Goal: Complete application form

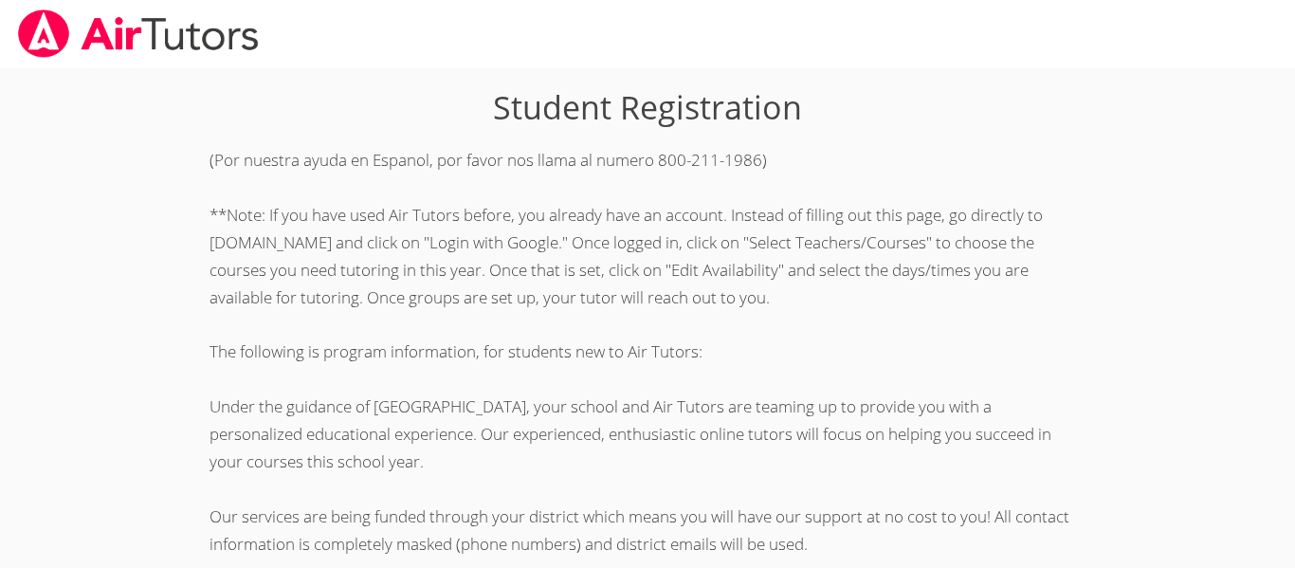
scroll to position [531, 0]
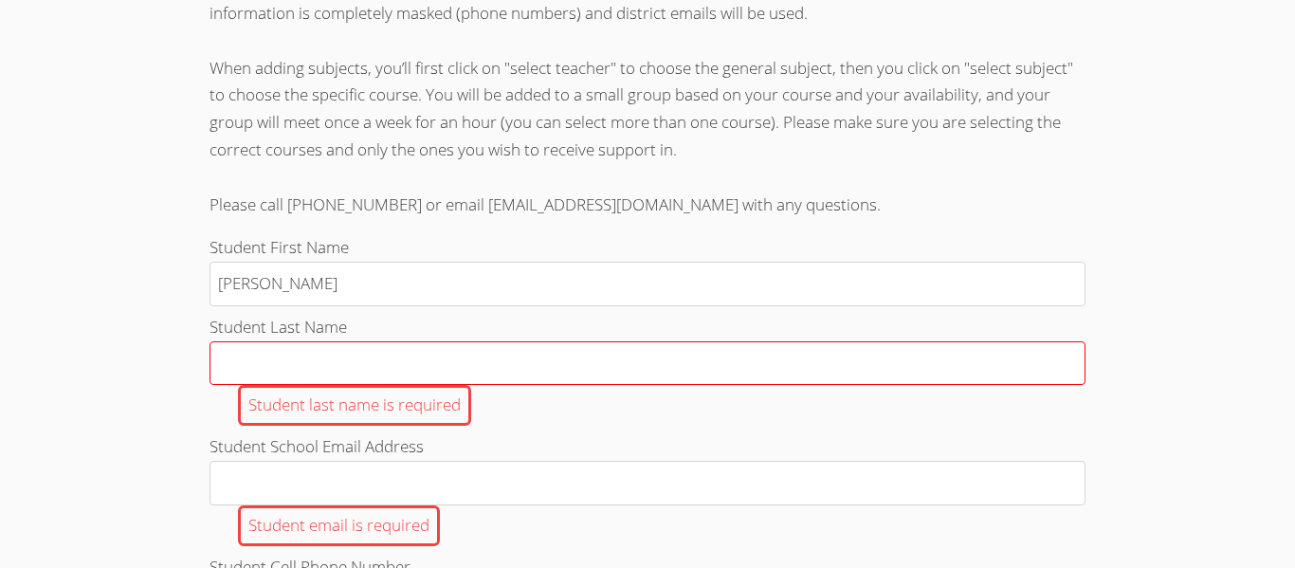
type input "[PERSON_NAME]"
click at [215, 359] on input "Student Last Name Student last name is required" at bounding box center [647, 363] width 876 height 45
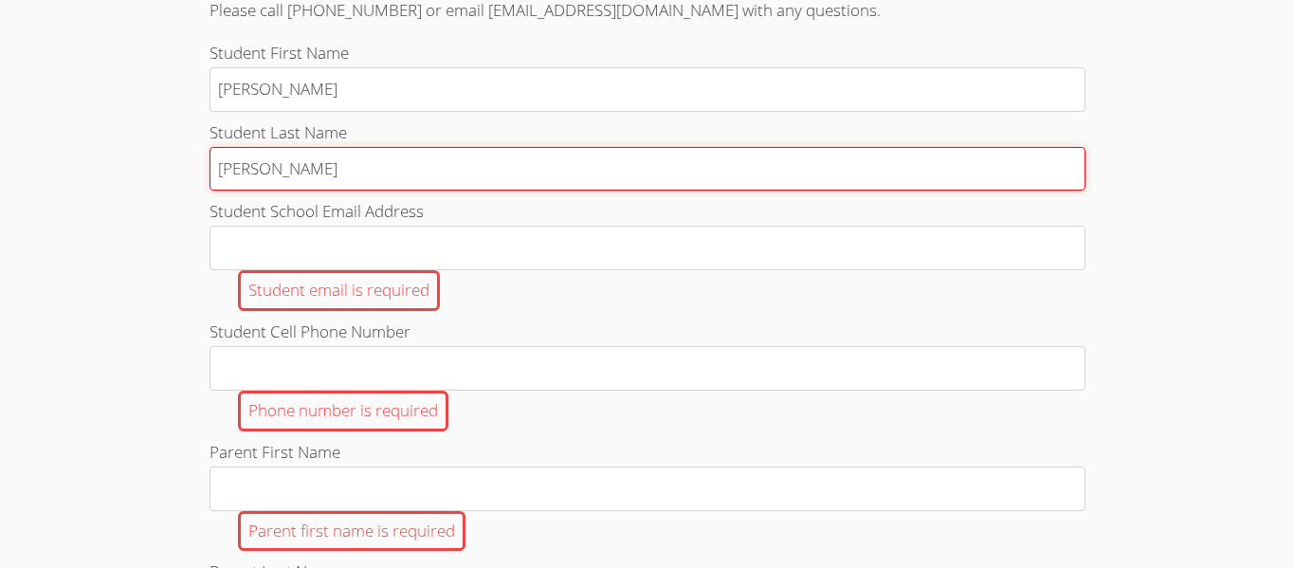
scroll to position [726, 0]
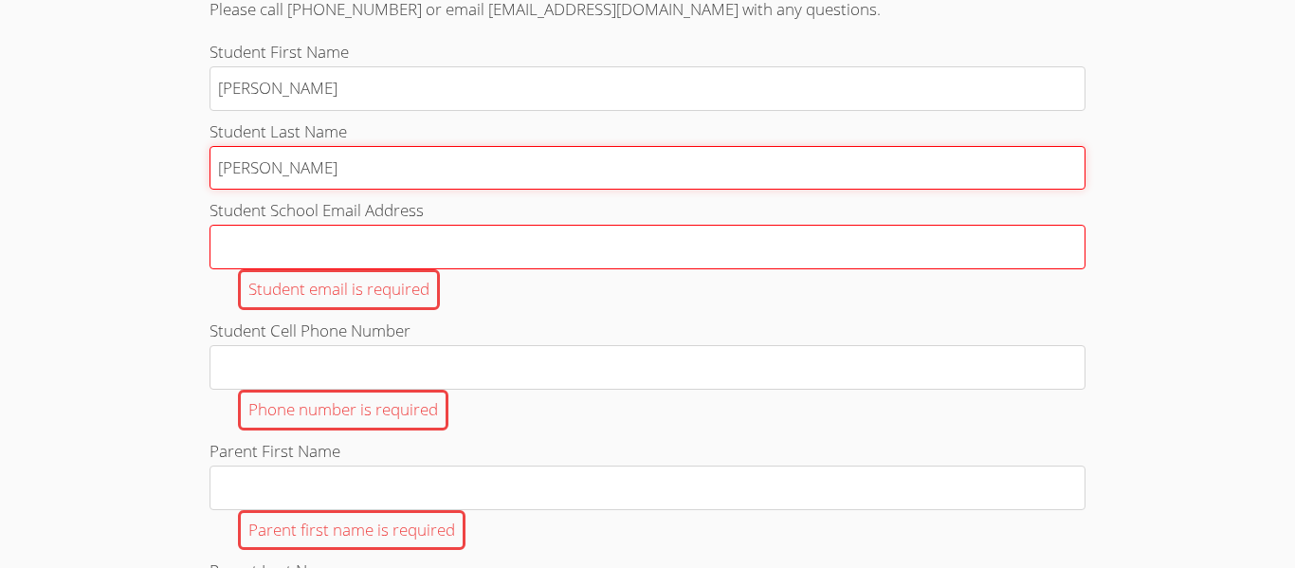
type input "[PERSON_NAME]"
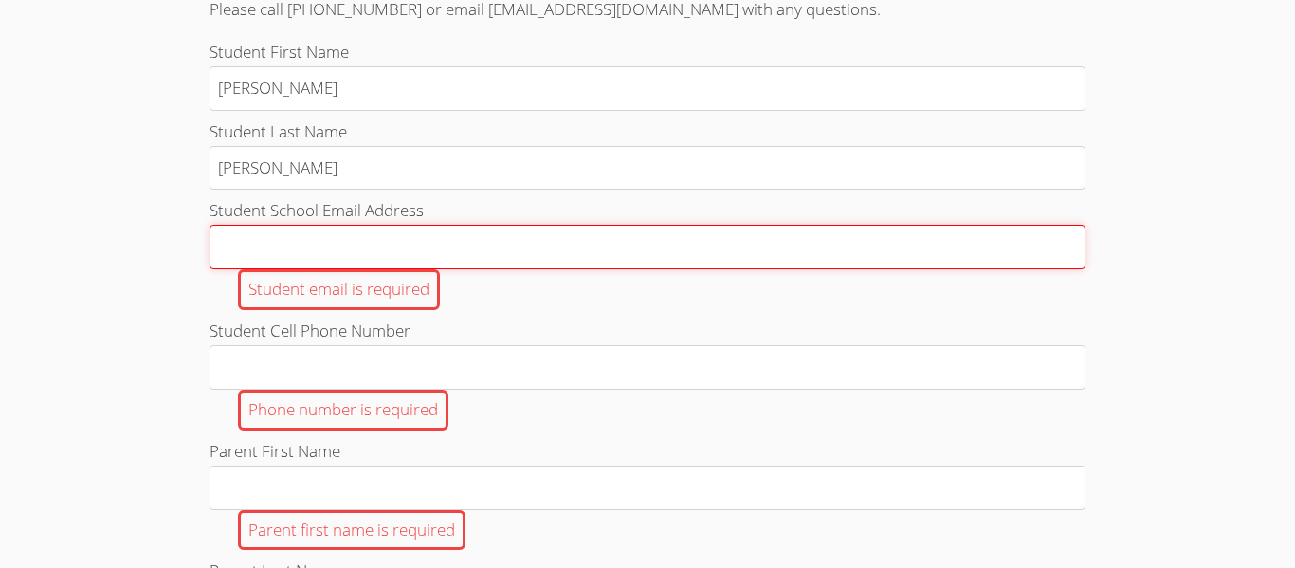
click at [321, 246] on input "Student School Email Address Student email is required" at bounding box center [647, 247] width 876 height 45
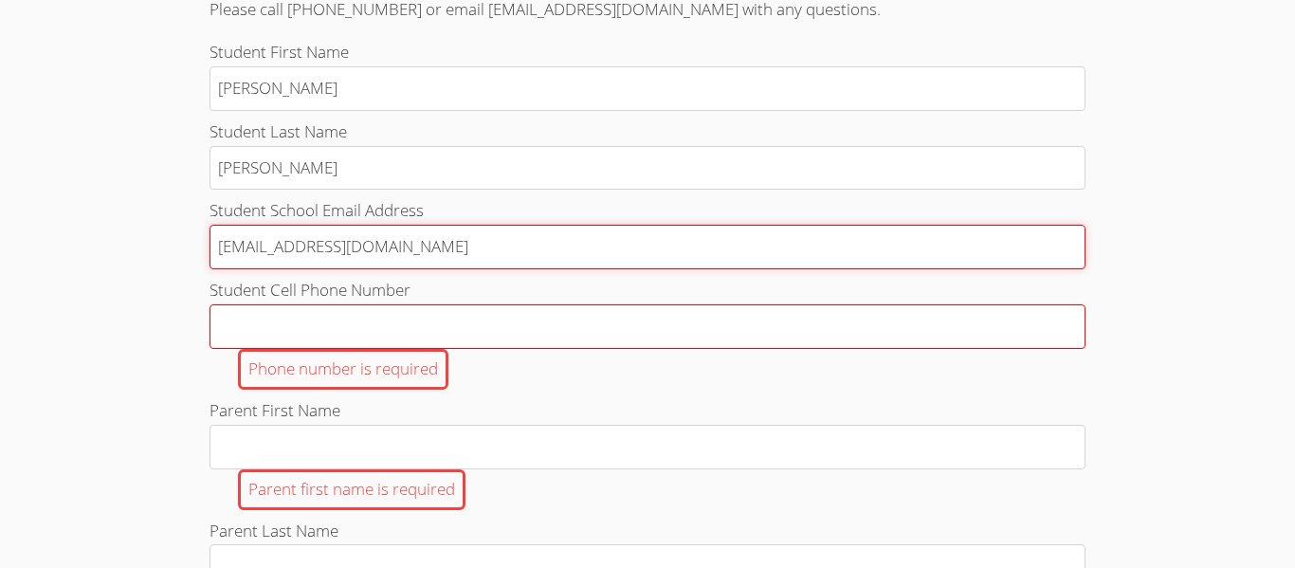
type input "[EMAIL_ADDRESS][DOMAIN_NAME]"
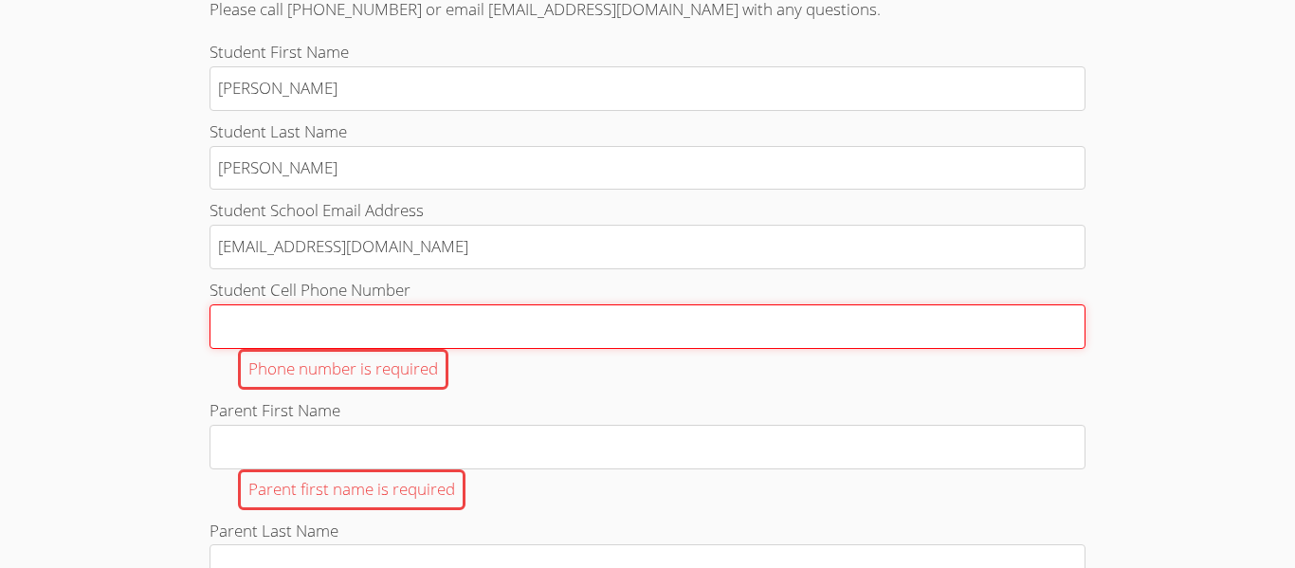
click at [346, 315] on input "Student Cell Phone Number Phone number is required" at bounding box center [647, 326] width 876 height 45
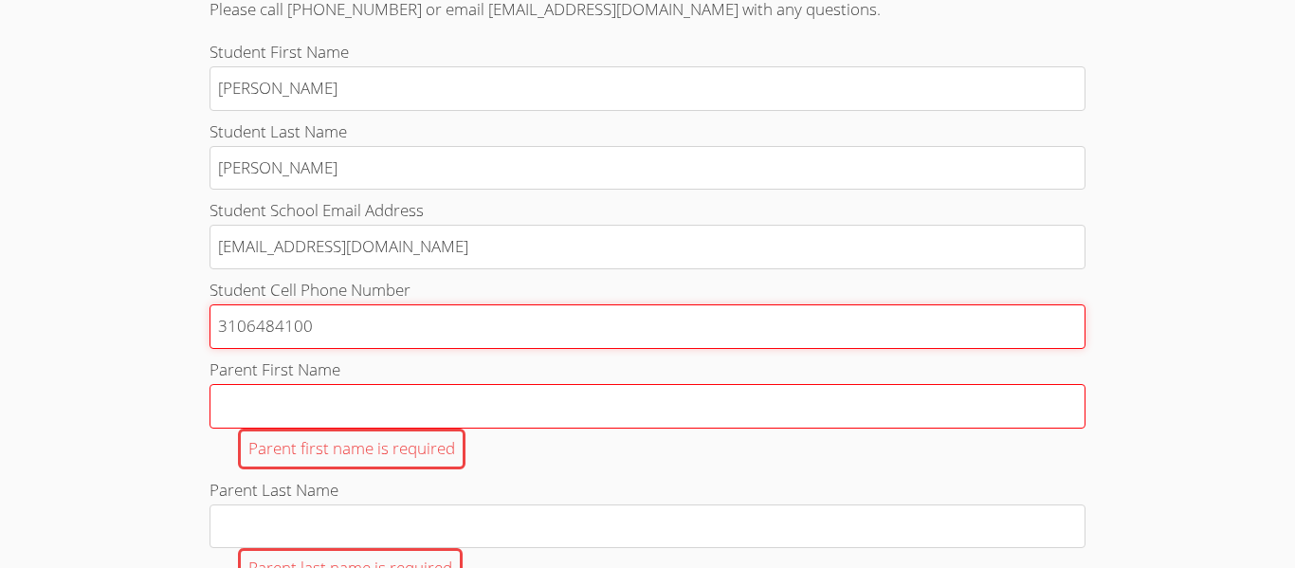
type input "3106484100"
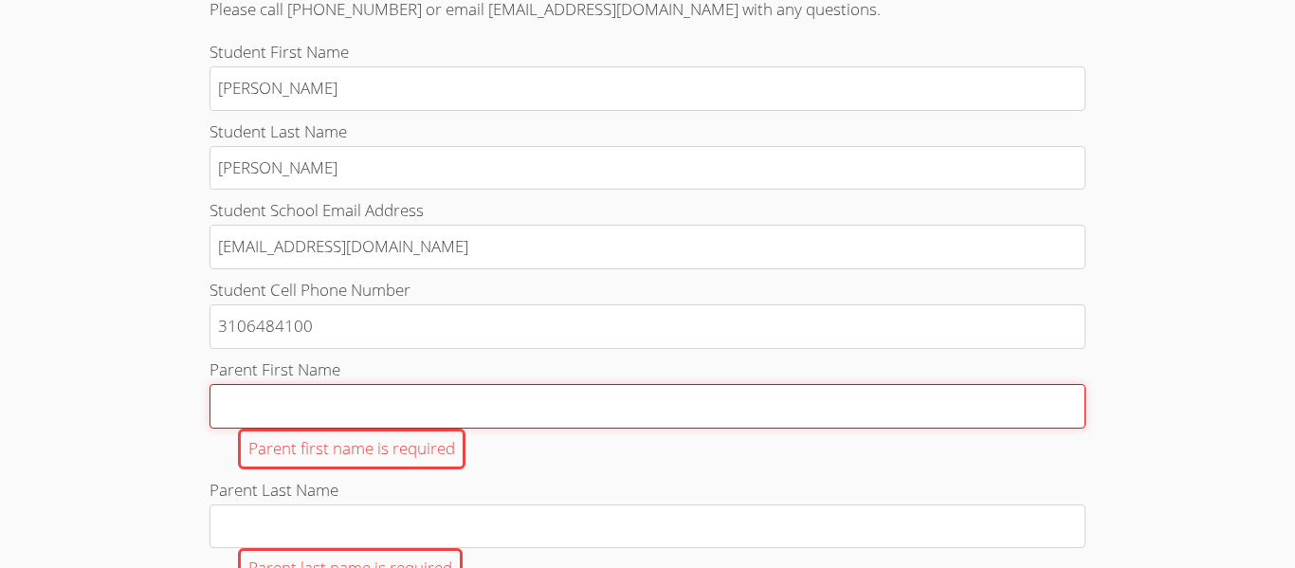
click at [365, 421] on input "Parent First Name Parent first name is required" at bounding box center [647, 406] width 876 height 45
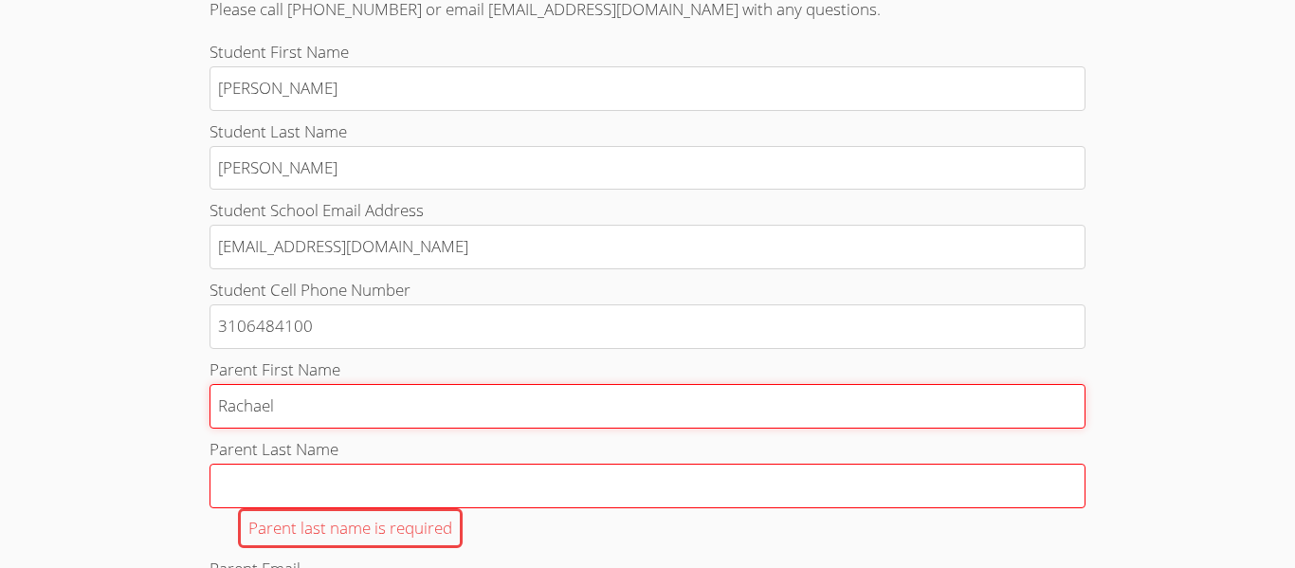
type input "Rachael"
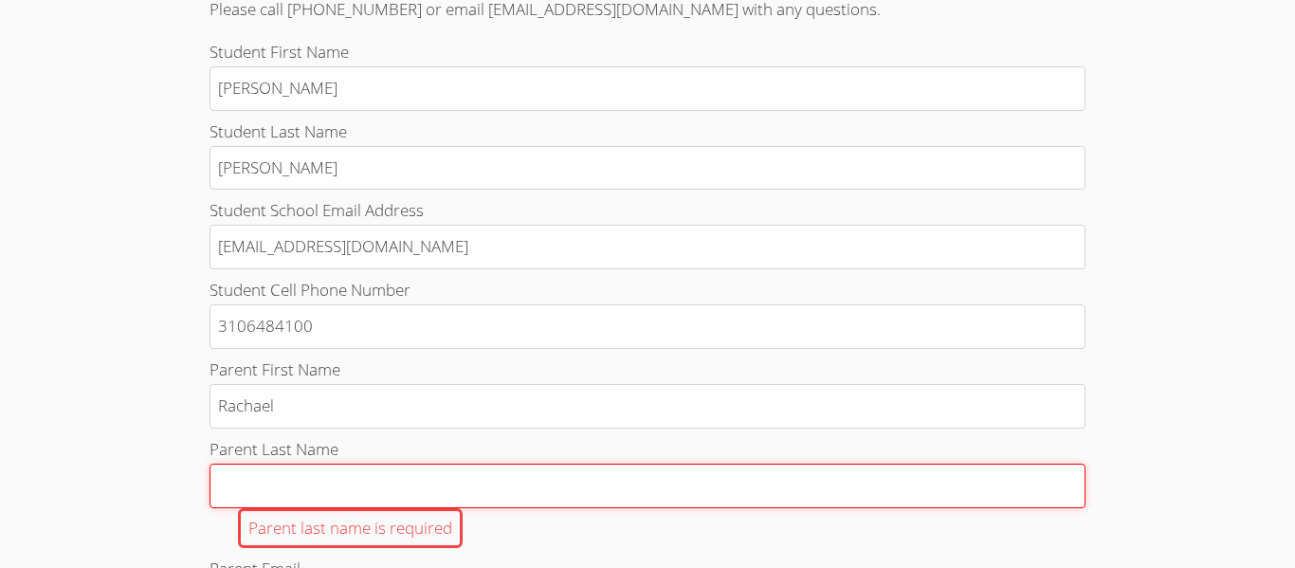
click at [387, 478] on input "Parent Last Name Parent last name is required" at bounding box center [647, 485] width 876 height 45
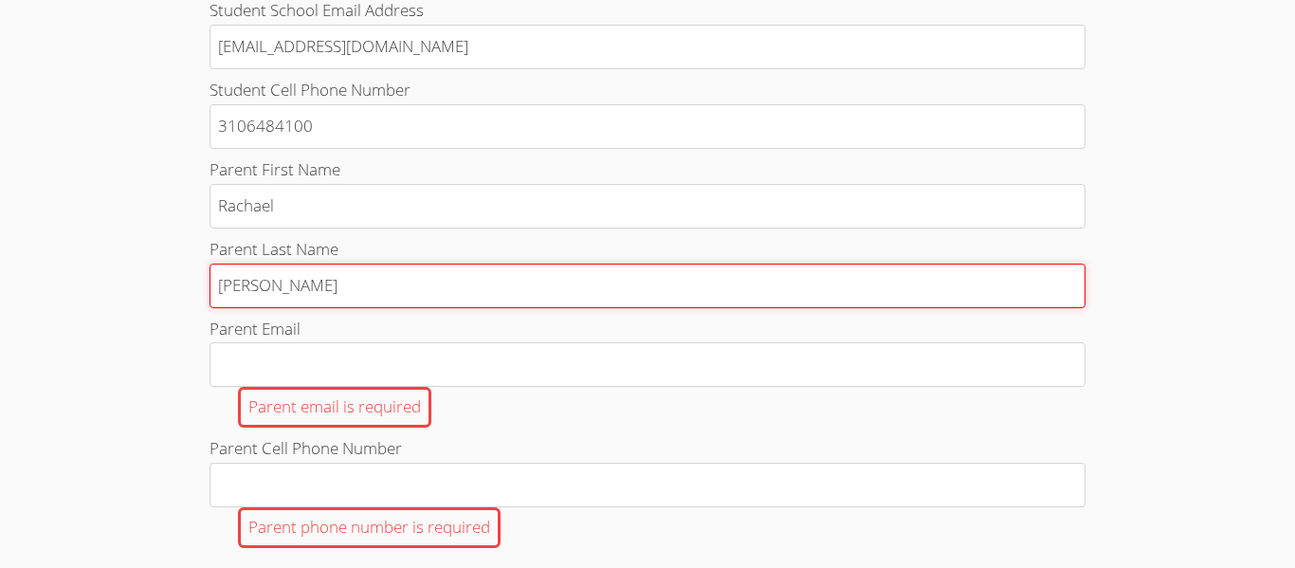
scroll to position [956, 0]
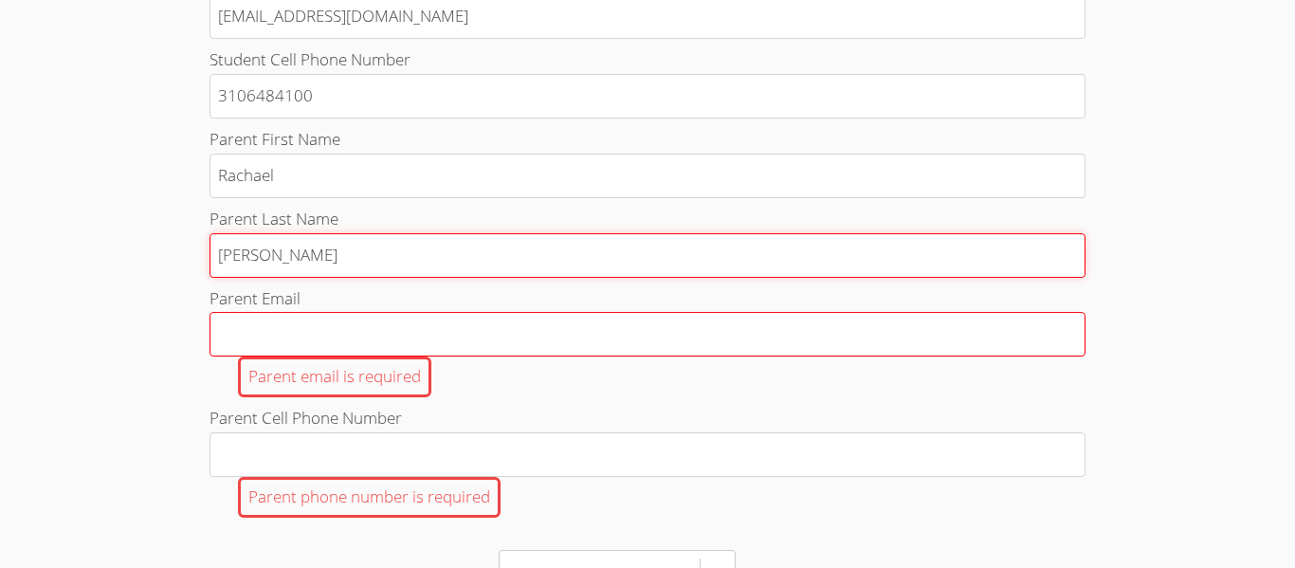
type input "[PERSON_NAME]"
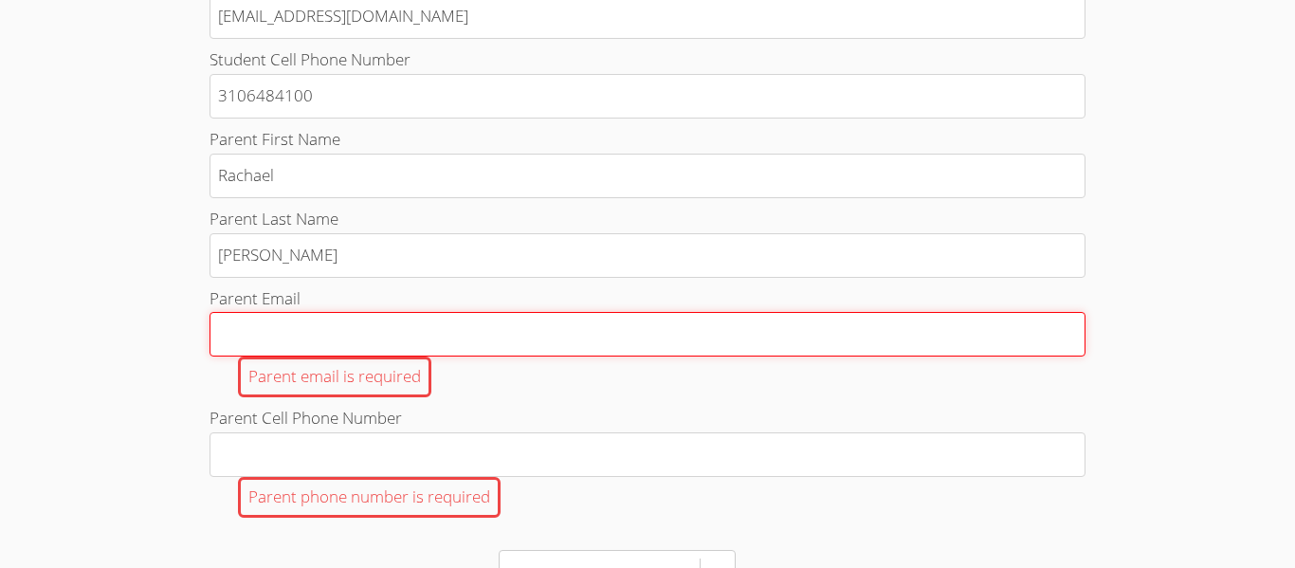
click at [347, 324] on input "Parent Email Parent email is required" at bounding box center [647, 334] width 876 height 45
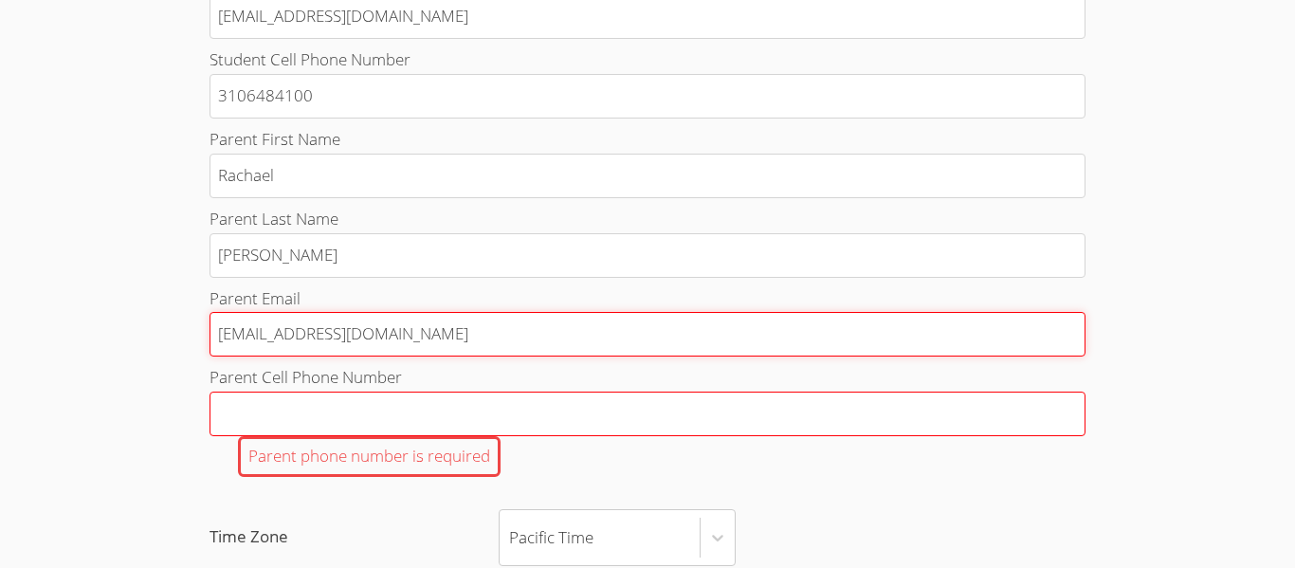
type input "[EMAIL_ADDRESS][DOMAIN_NAME]"
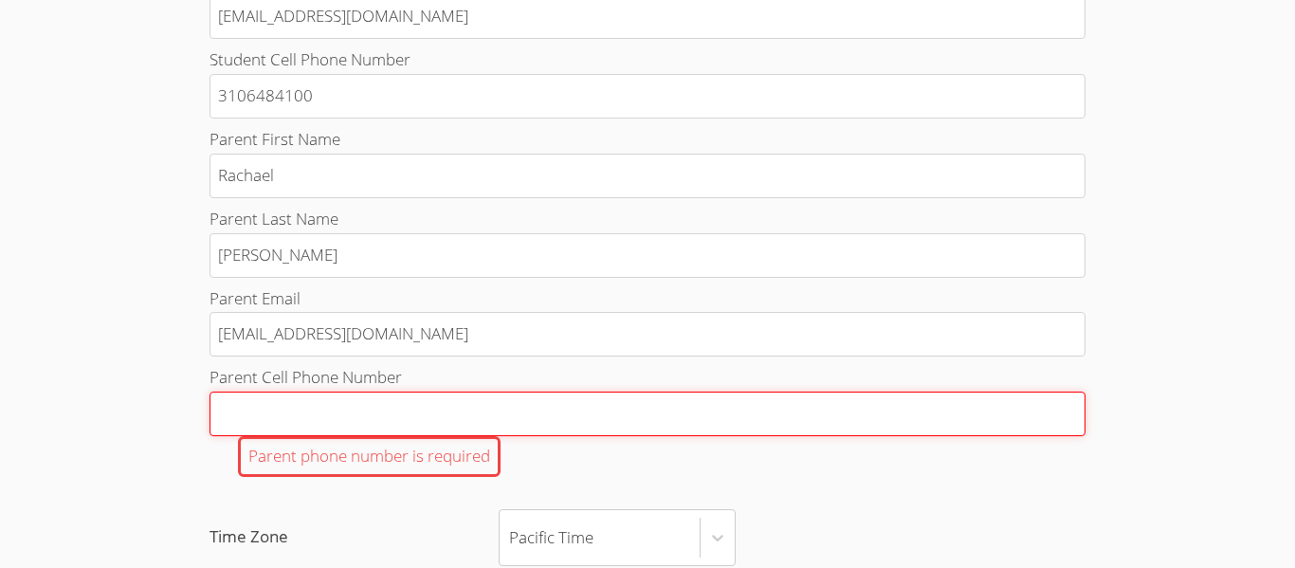
click at [359, 425] on input "Parent Cell Phone Number Parent phone number is required" at bounding box center [647, 413] width 876 height 45
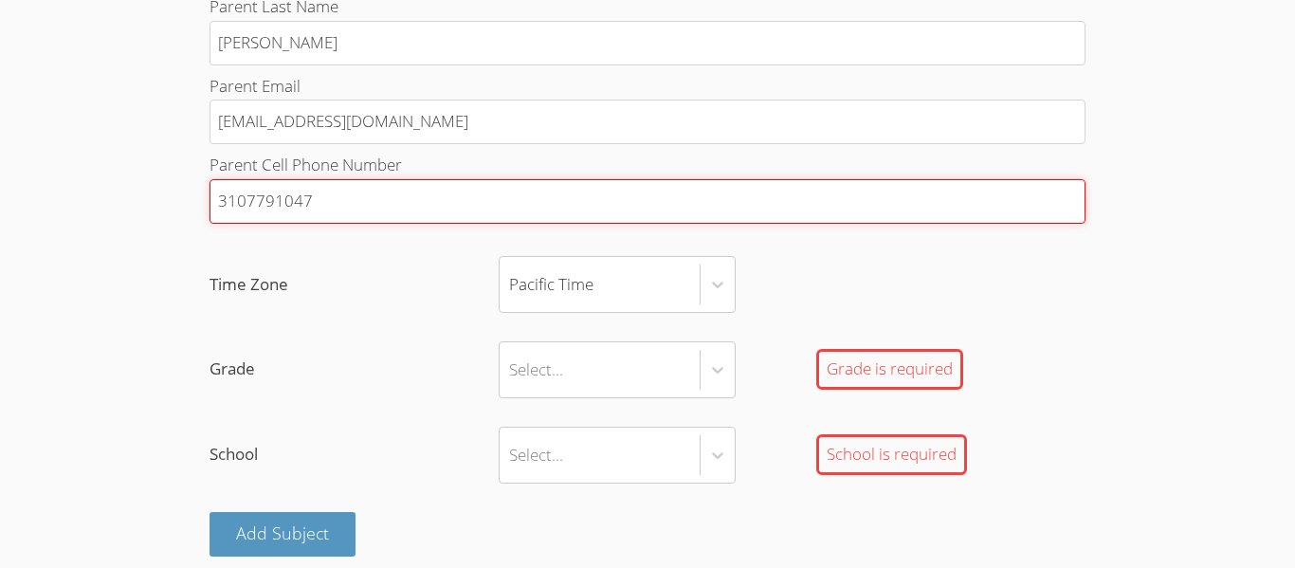
scroll to position [1213, 0]
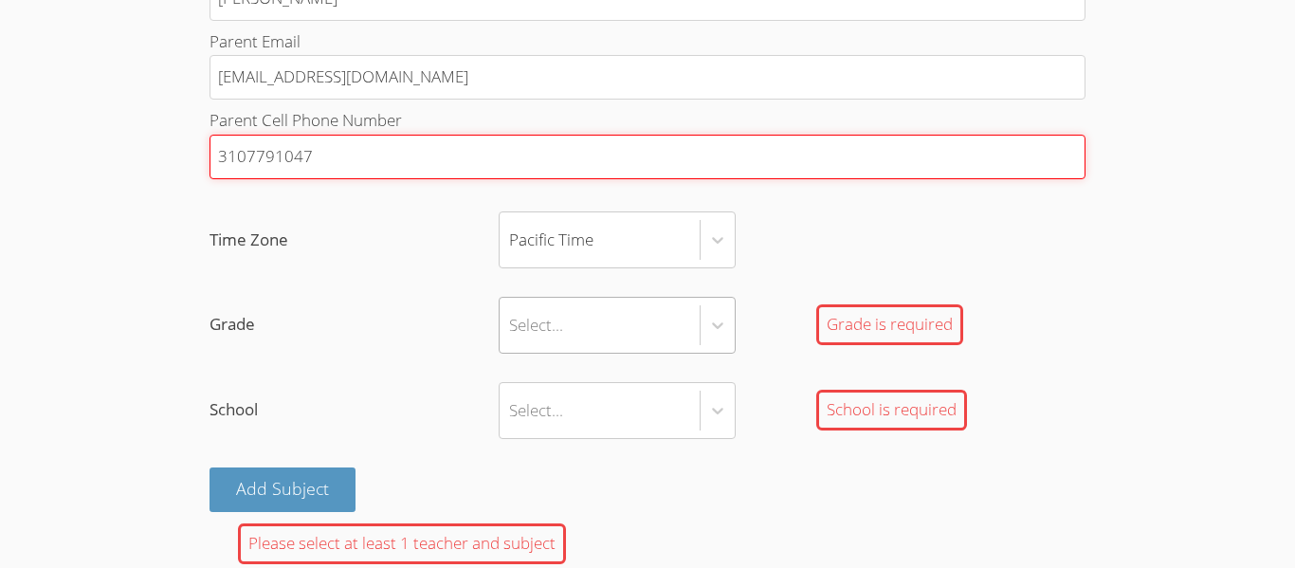
type input "3107791047"
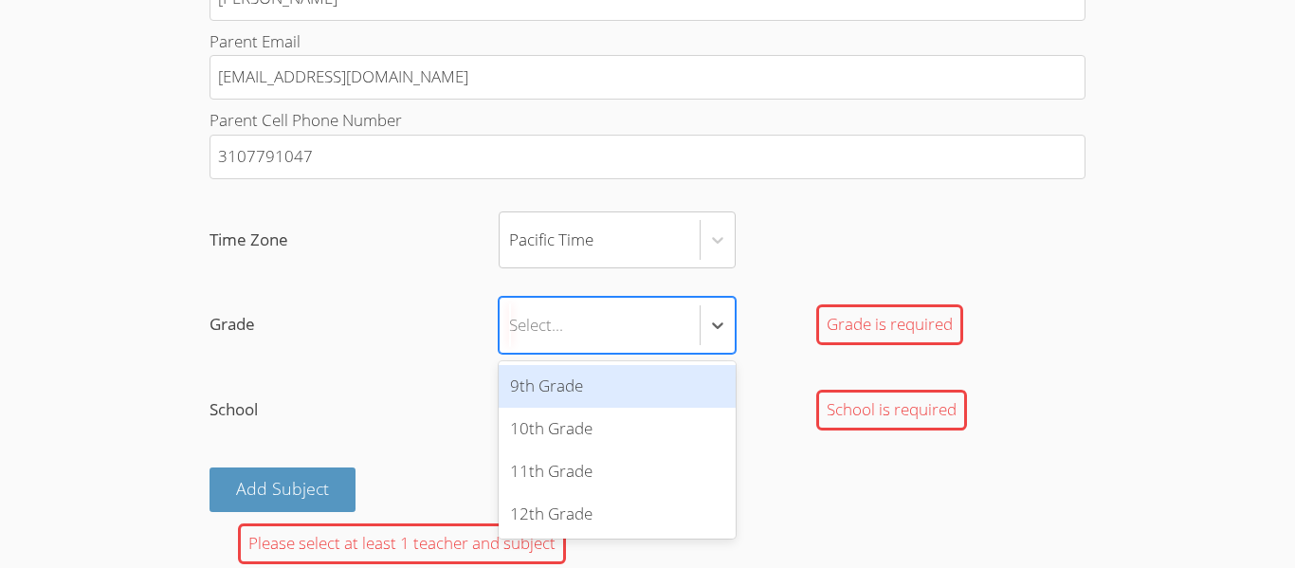
click at [593, 322] on div "Select..." at bounding box center [599, 325] width 200 height 55
click at [511, 322] on input "Grade option 9th Grade focused, 1 of 4. 4 results available. Use Up and Down to…" at bounding box center [510, 325] width 2 height 44
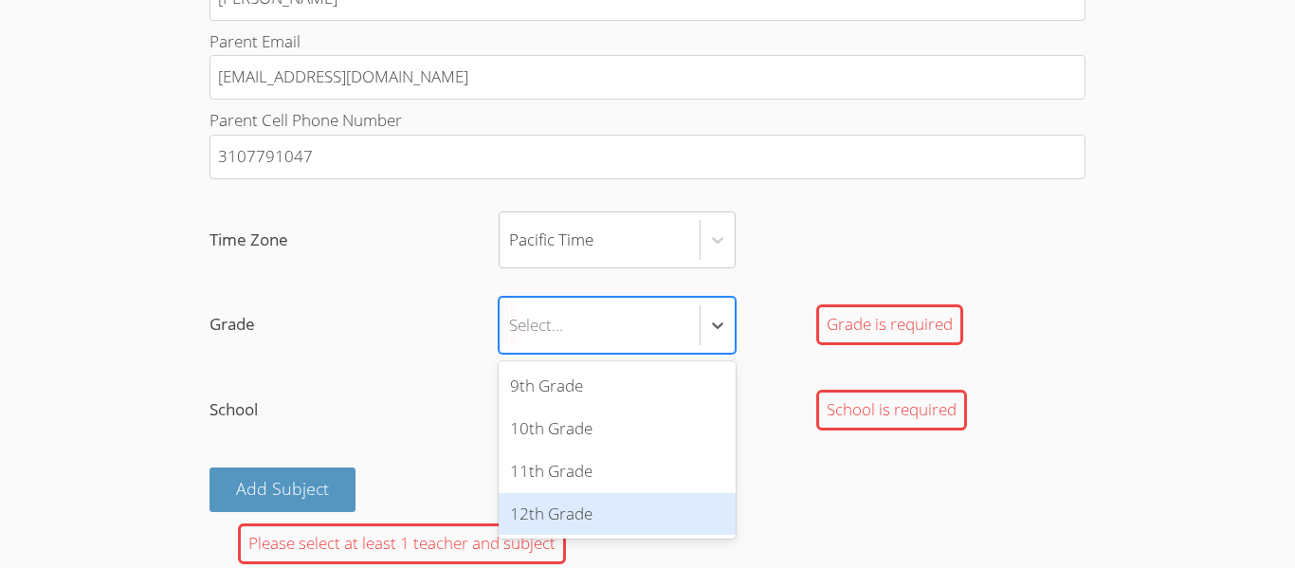
click at [587, 537] on div "9th Grade 10th Grade 11th Grade 12th Grade" at bounding box center [617, 450] width 237 height 178
click at [580, 516] on div "12th Grade" at bounding box center [617, 514] width 237 height 43
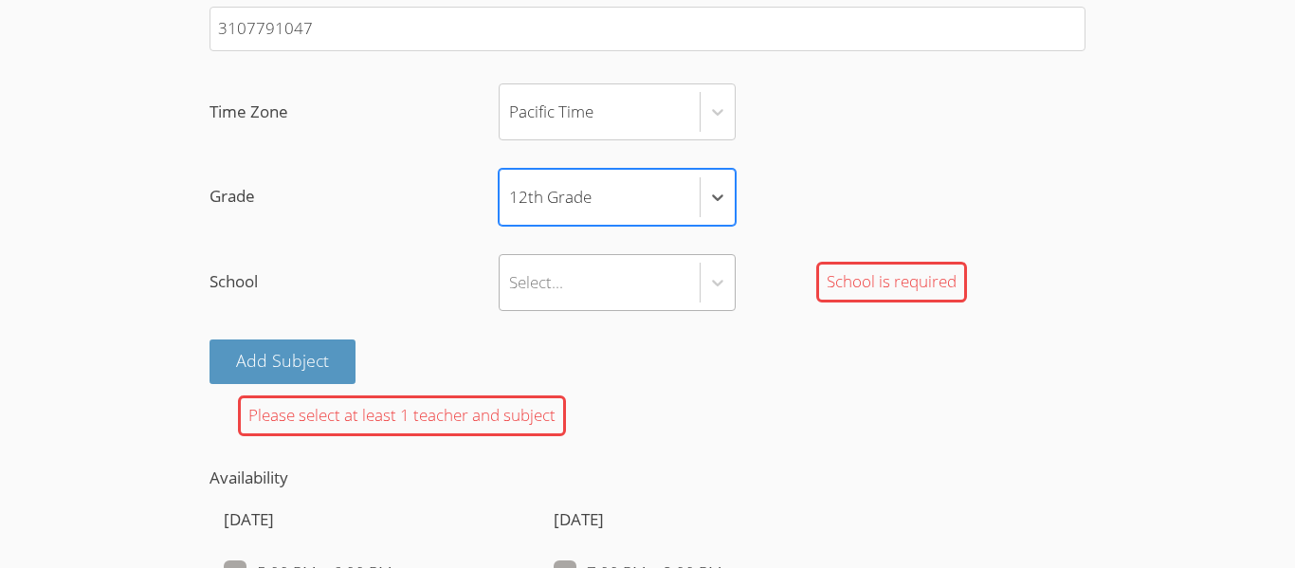
scroll to position [1370, 0]
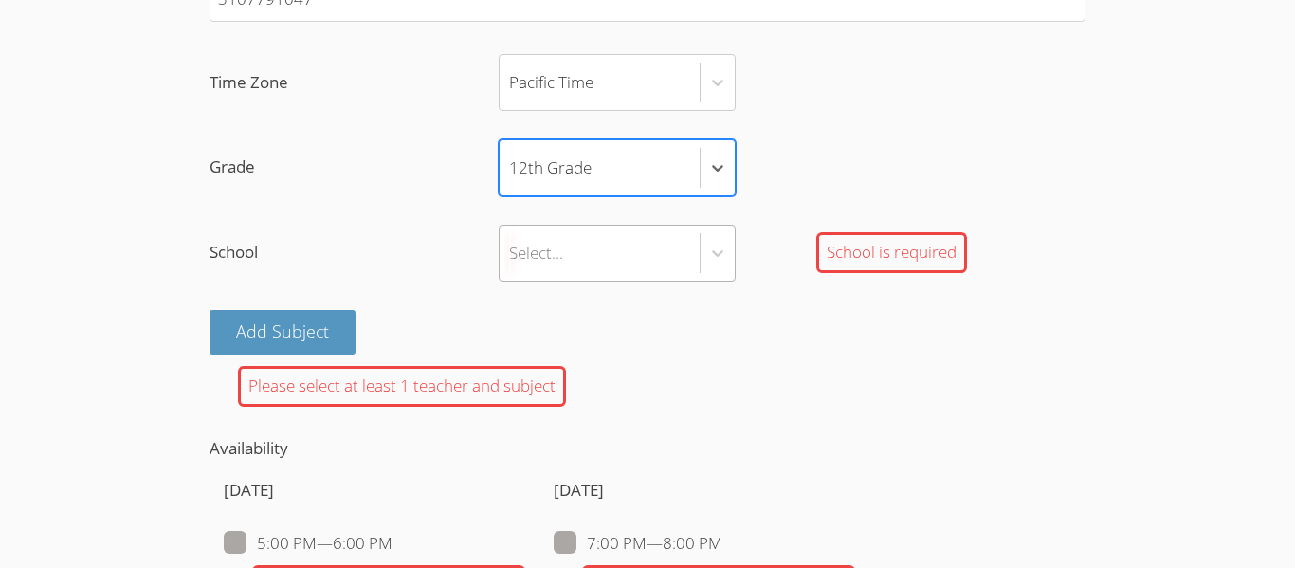
click at [590, 245] on div "Select..." at bounding box center [599, 253] width 200 height 55
click at [511, 245] on input "School Select... School is required" at bounding box center [510, 253] width 2 height 44
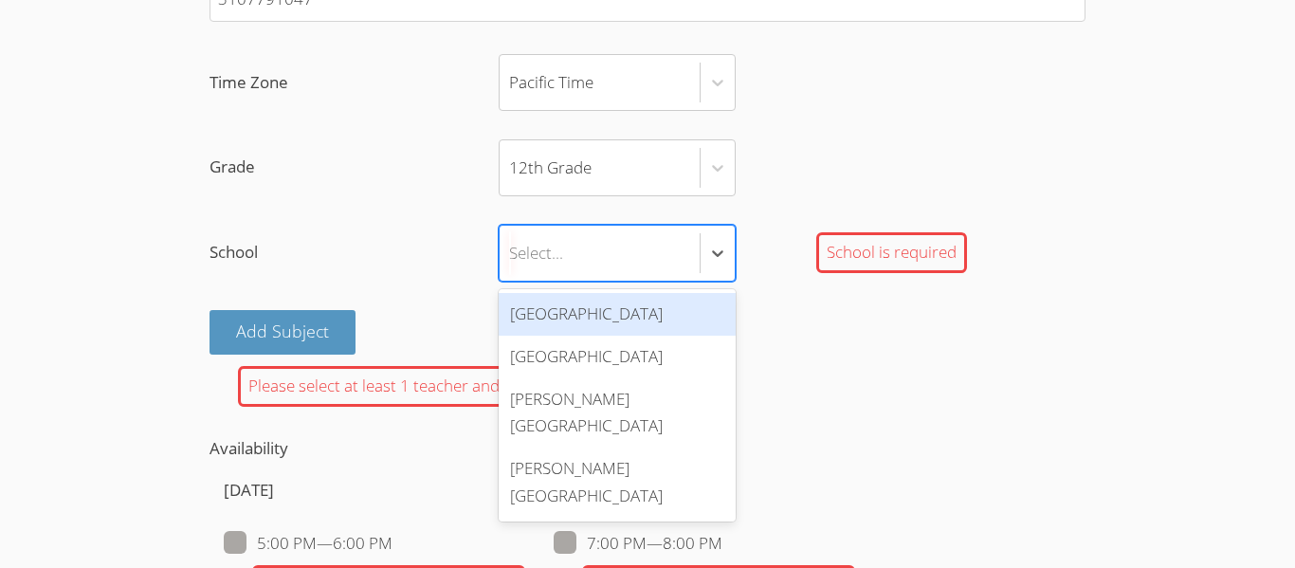
click at [612, 327] on div "[GEOGRAPHIC_DATA]" at bounding box center [617, 314] width 237 height 43
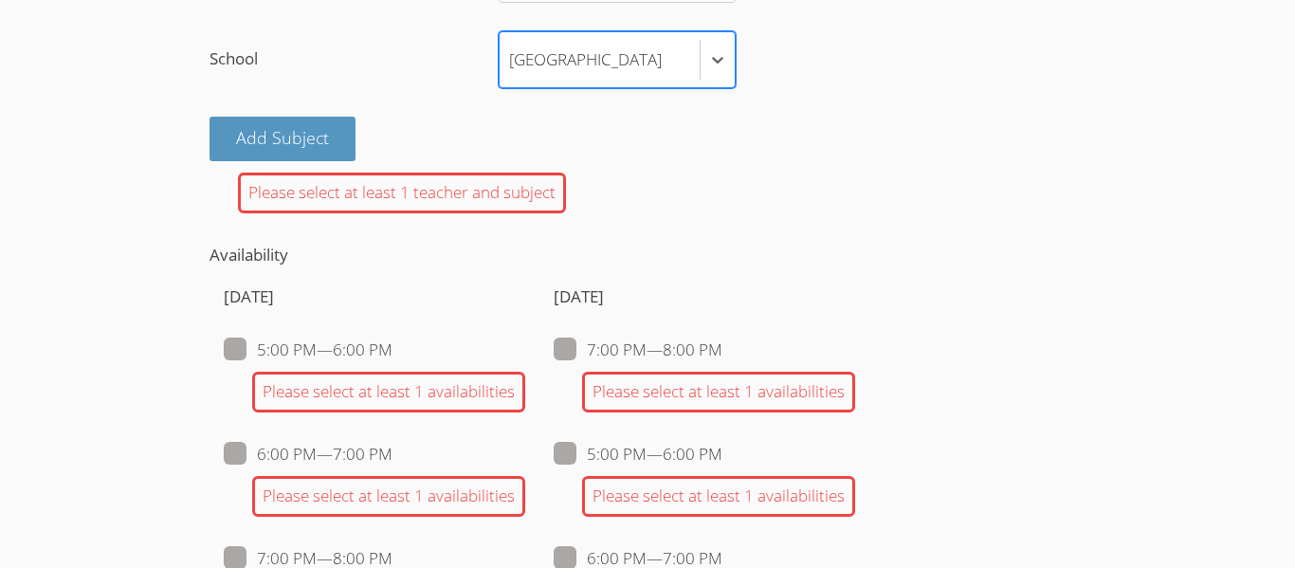
scroll to position [1569, 0]
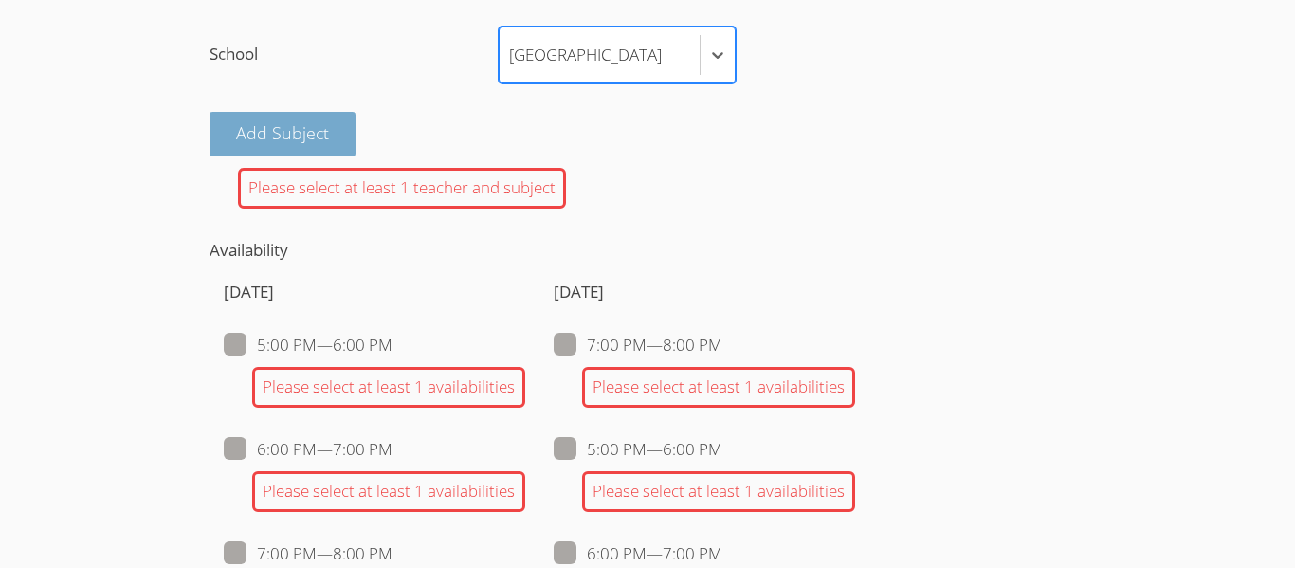
click at [312, 143] on button "Add Subject" at bounding box center [282, 134] width 146 height 45
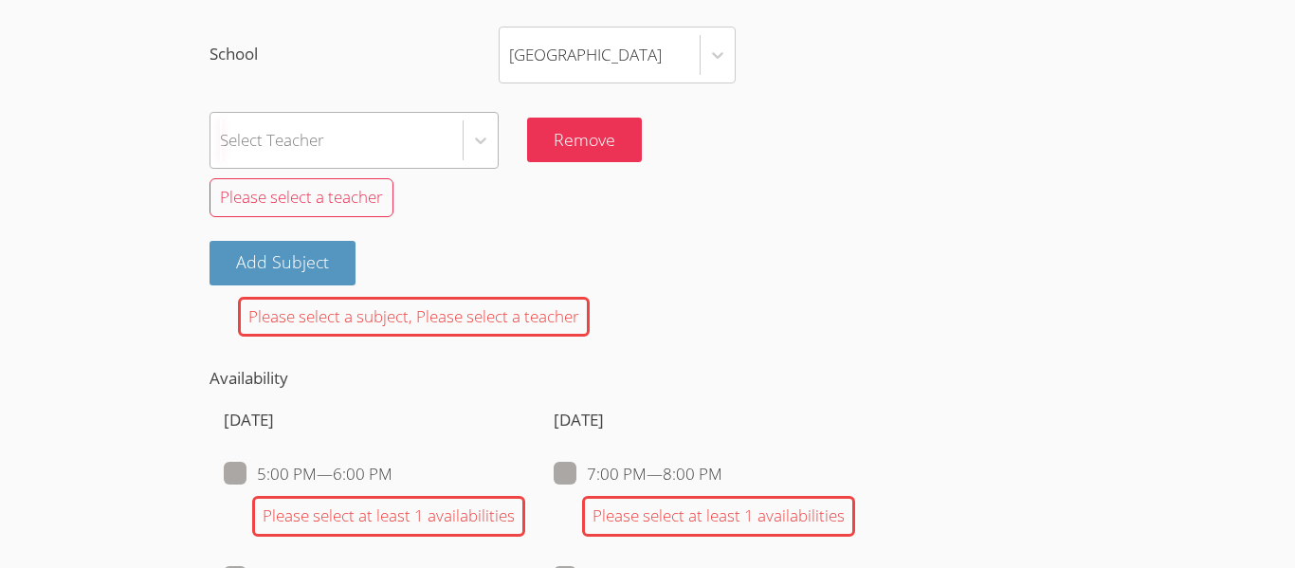
click at [431, 132] on div "Select Teacher" at bounding box center [336, 140] width 252 height 55
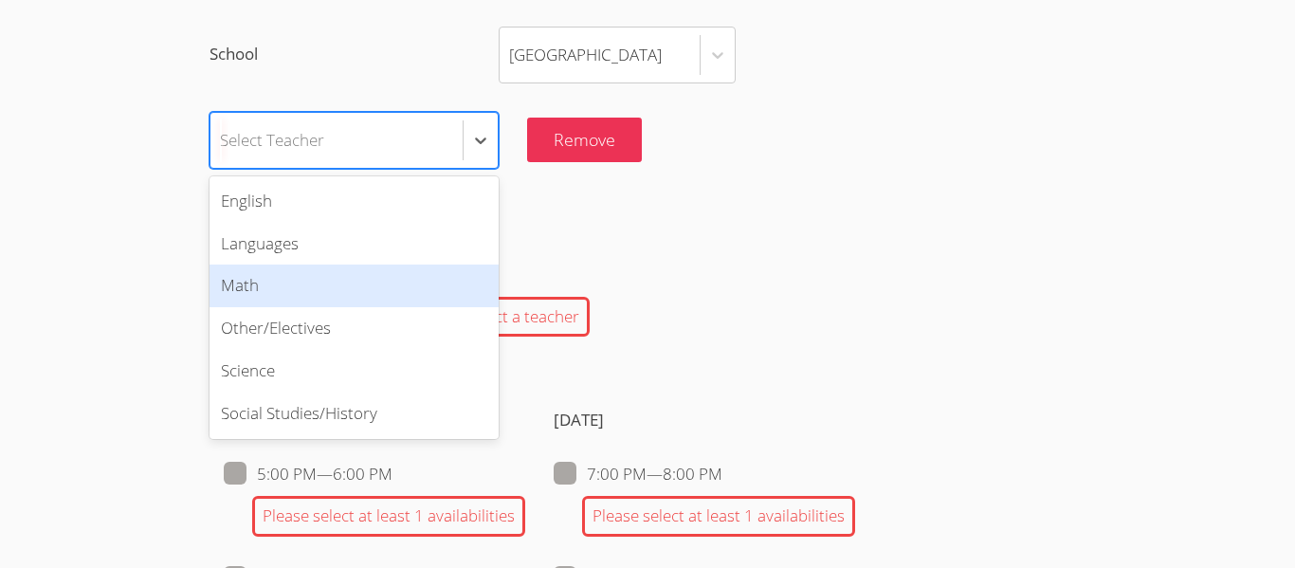
click at [339, 300] on div "Math" at bounding box center [353, 285] width 289 height 43
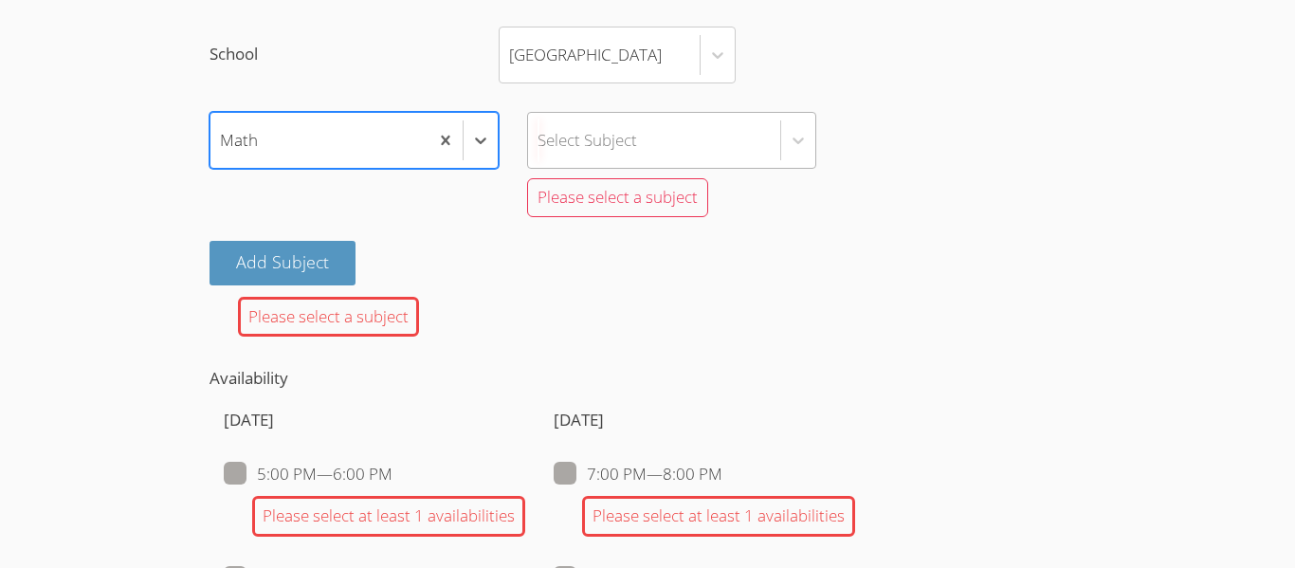
click at [582, 157] on div "Select Subject" at bounding box center [654, 140] width 252 height 55
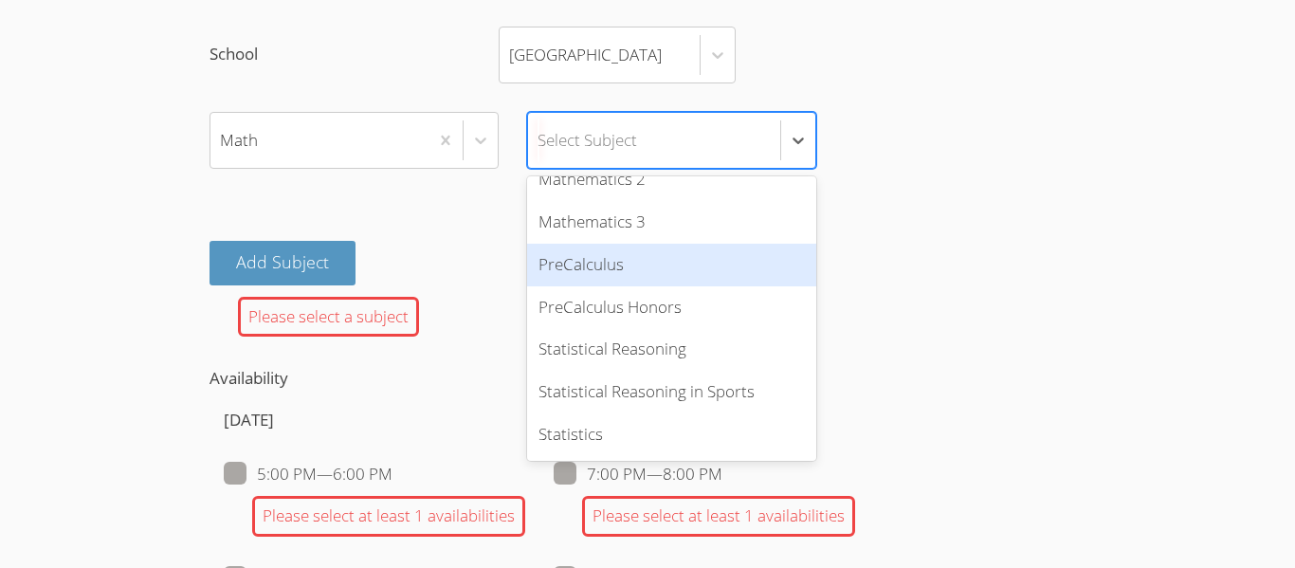
scroll to position [1069, 0]
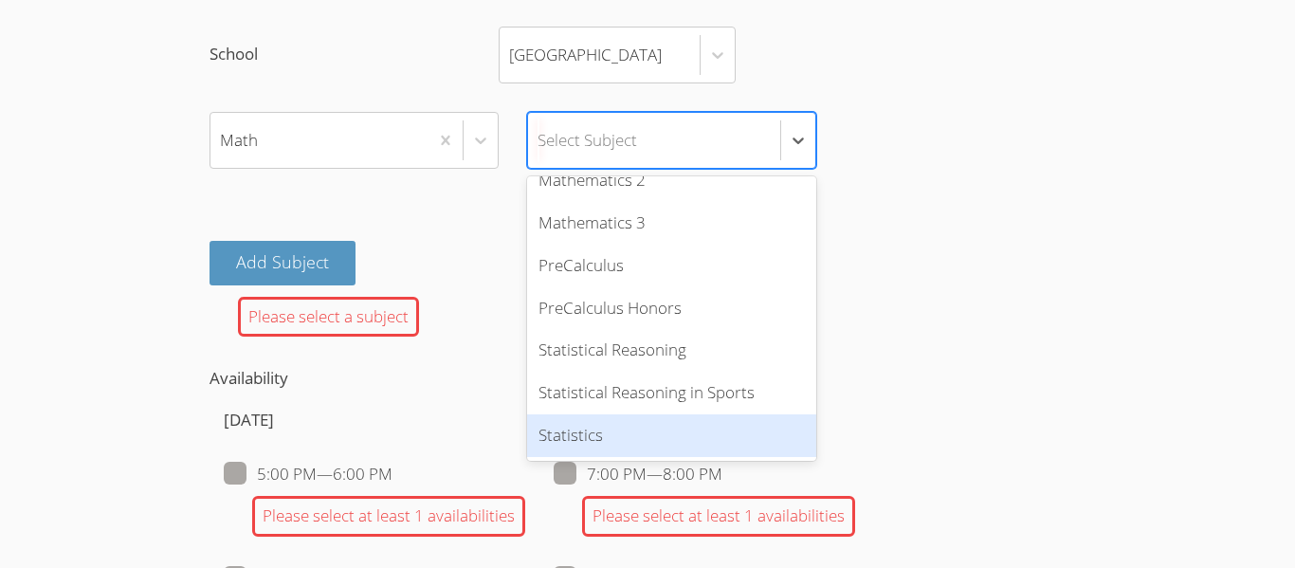
click at [579, 439] on div "Statistics" at bounding box center [671, 435] width 289 height 43
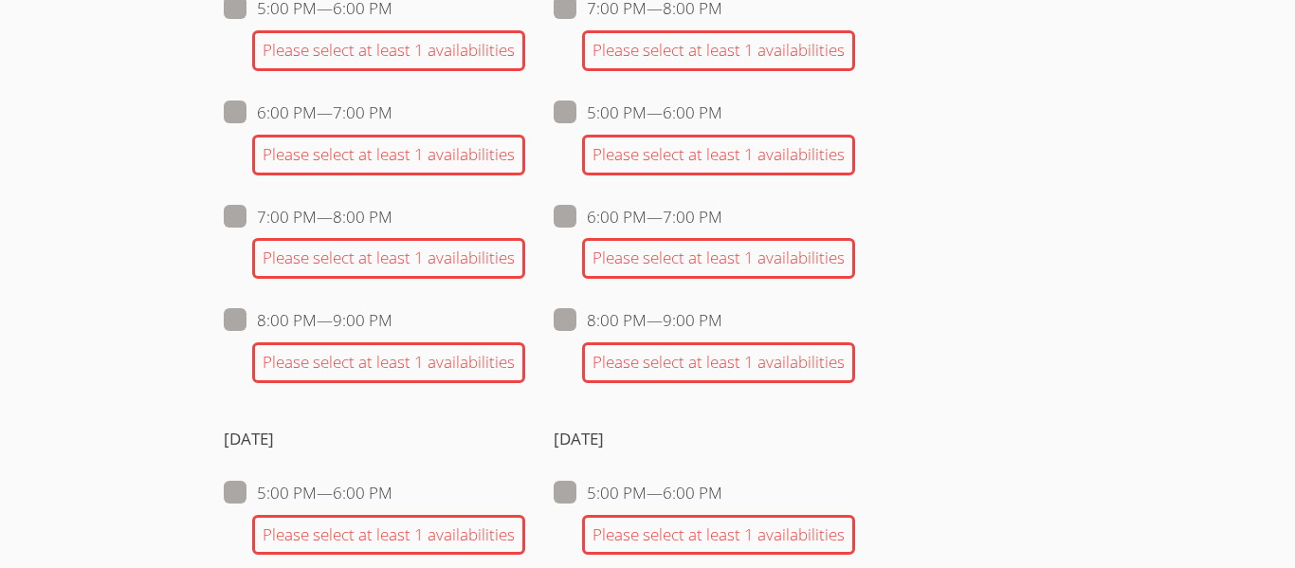
scroll to position [1960, 0]
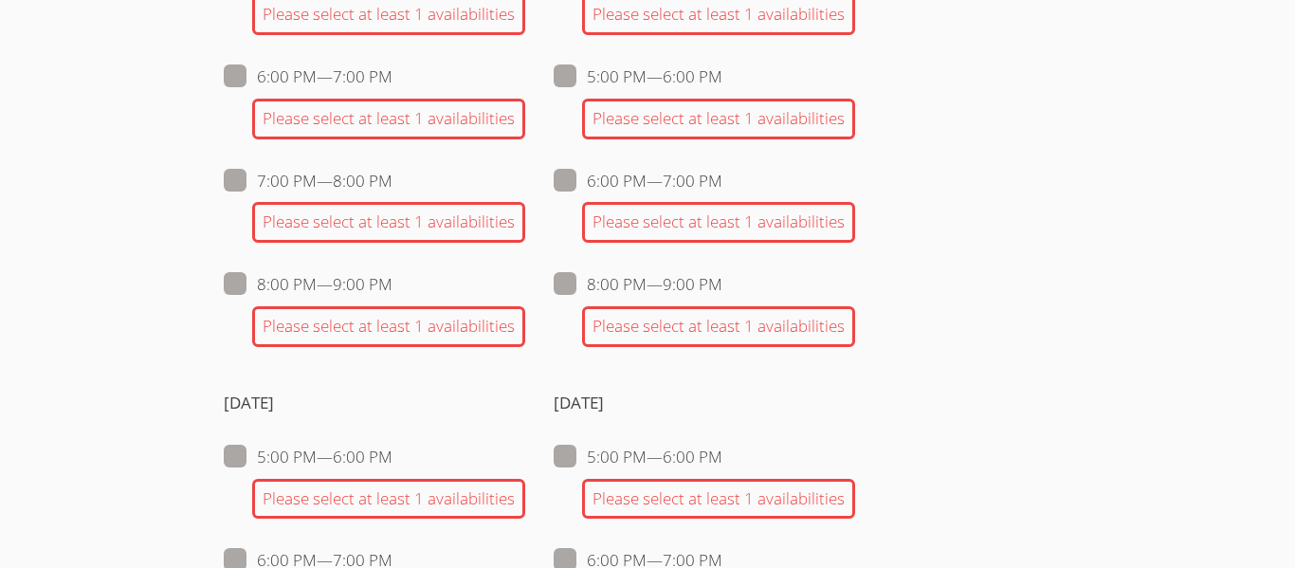
click at [392, 82] on span at bounding box center [392, 76] width 0 height 22
click at [392, 81] on input "6:00 PM — 7:00 PM" at bounding box center [400, 72] width 16 height 16
checkbox input "true"
checkbox input "false"
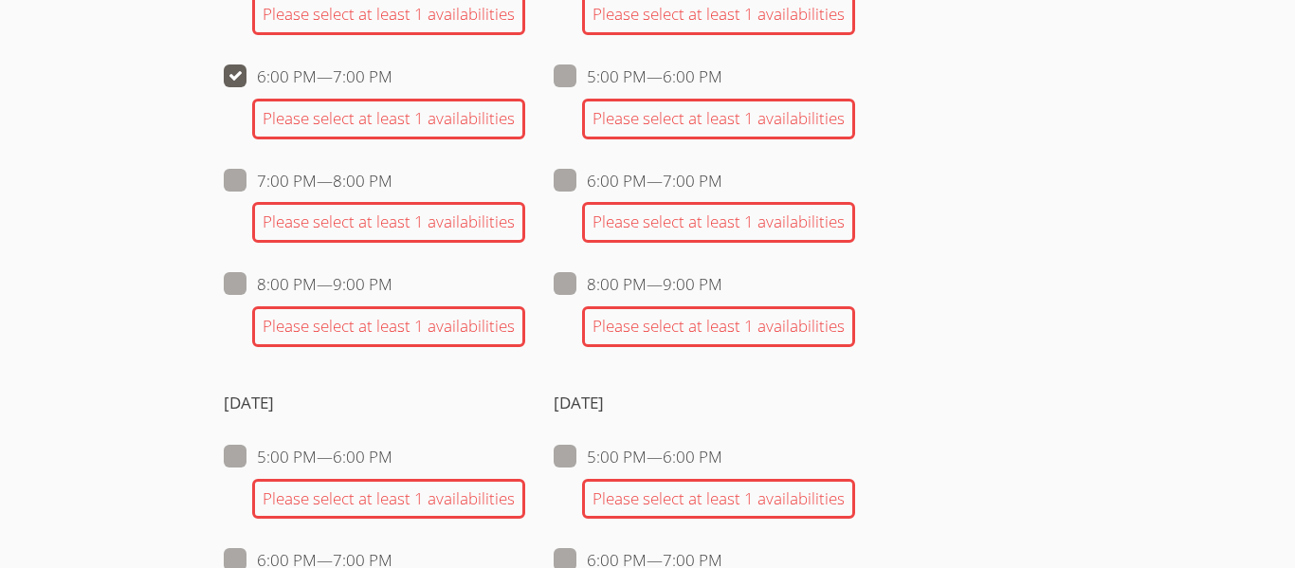
checkbox input "false"
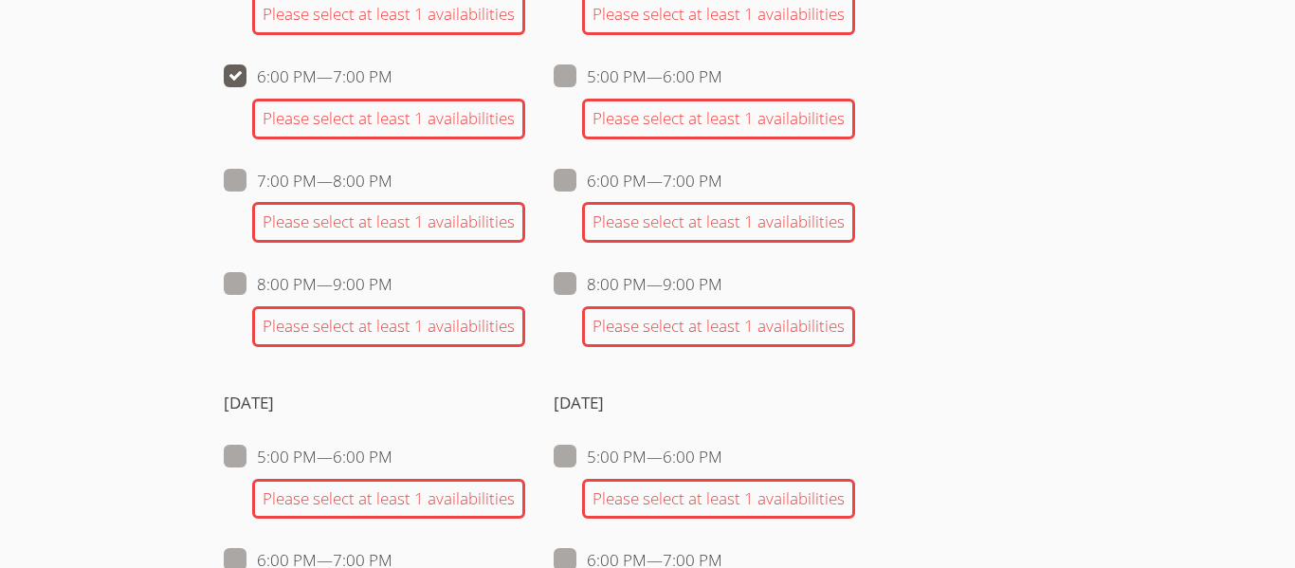
checkbox input "false"
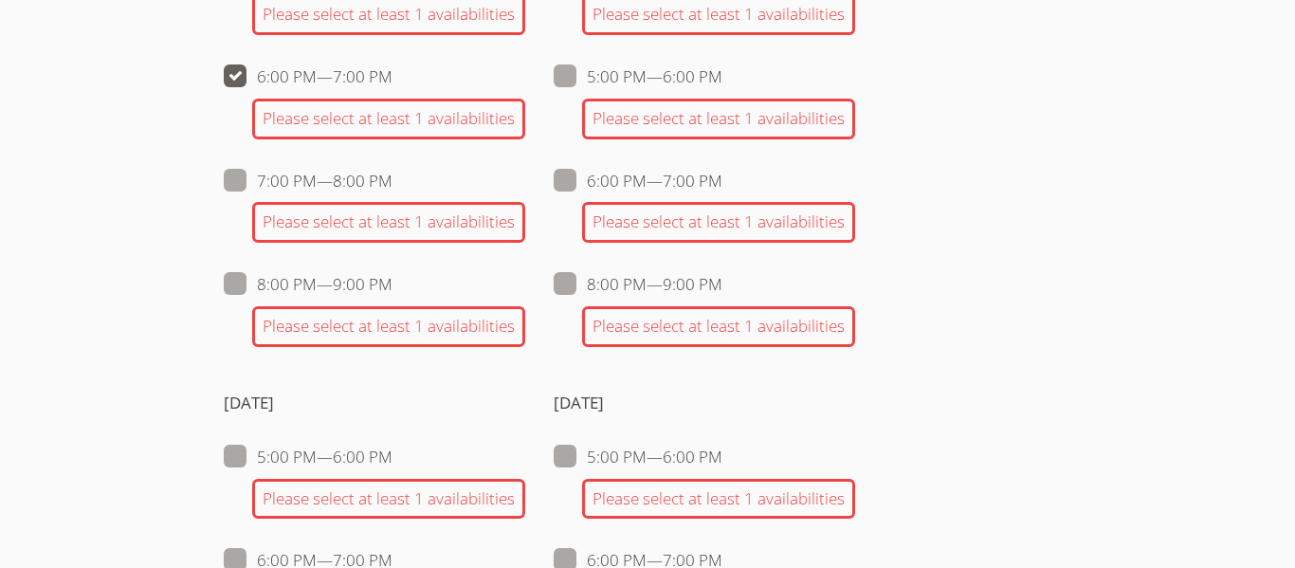
checkbox input "false"
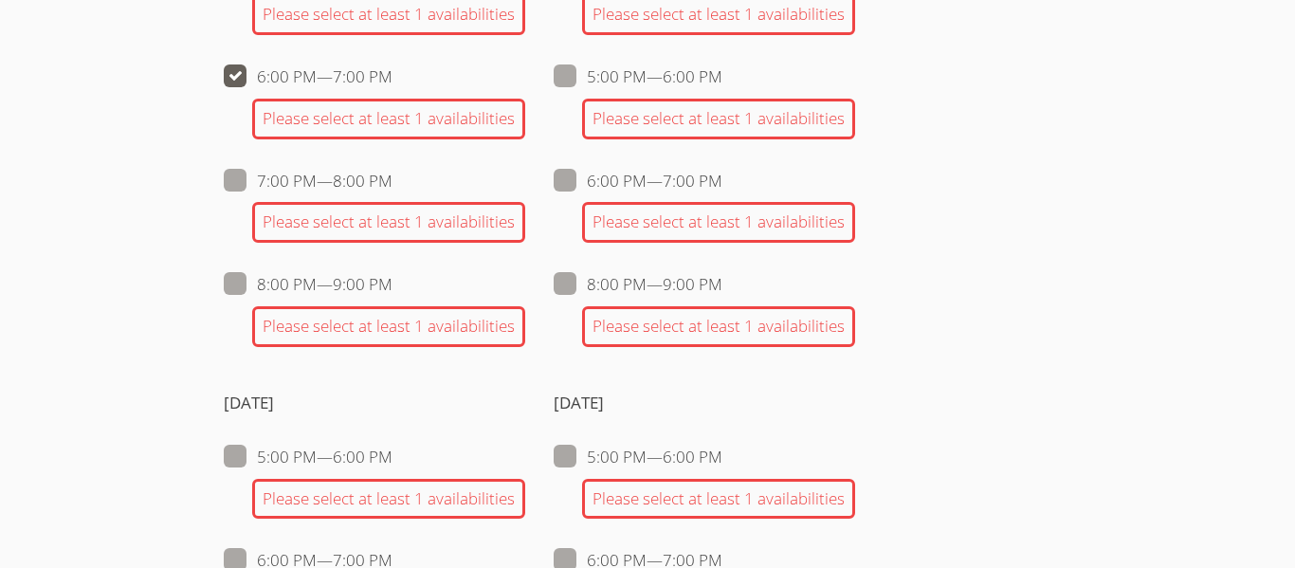
checkbox input "false"
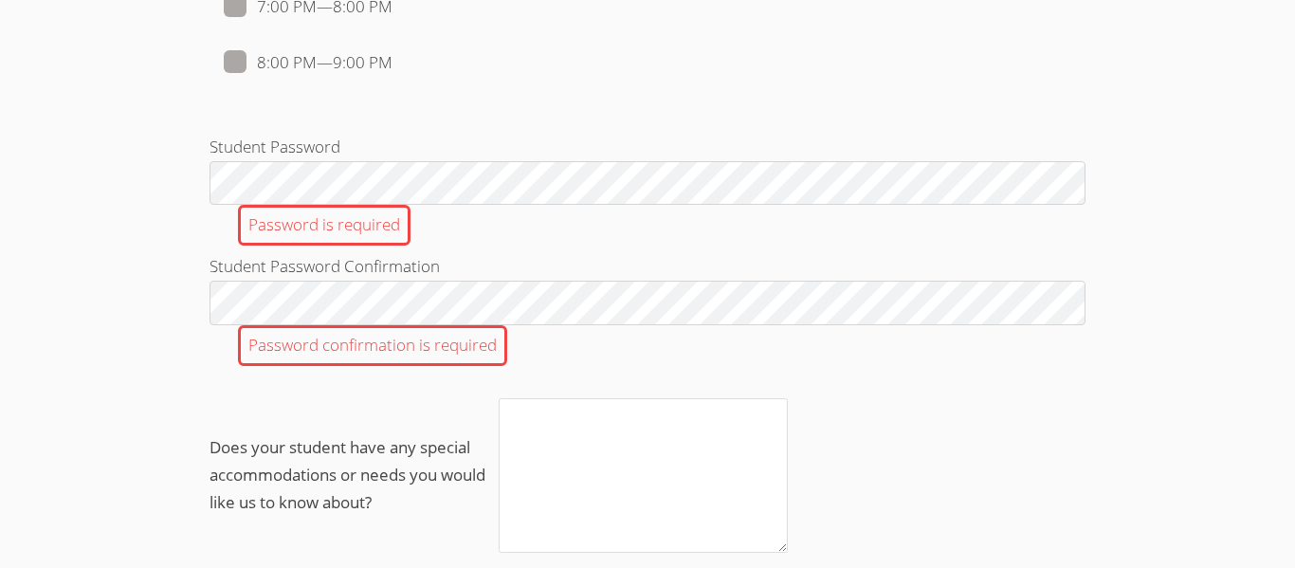
scroll to position [2331, 0]
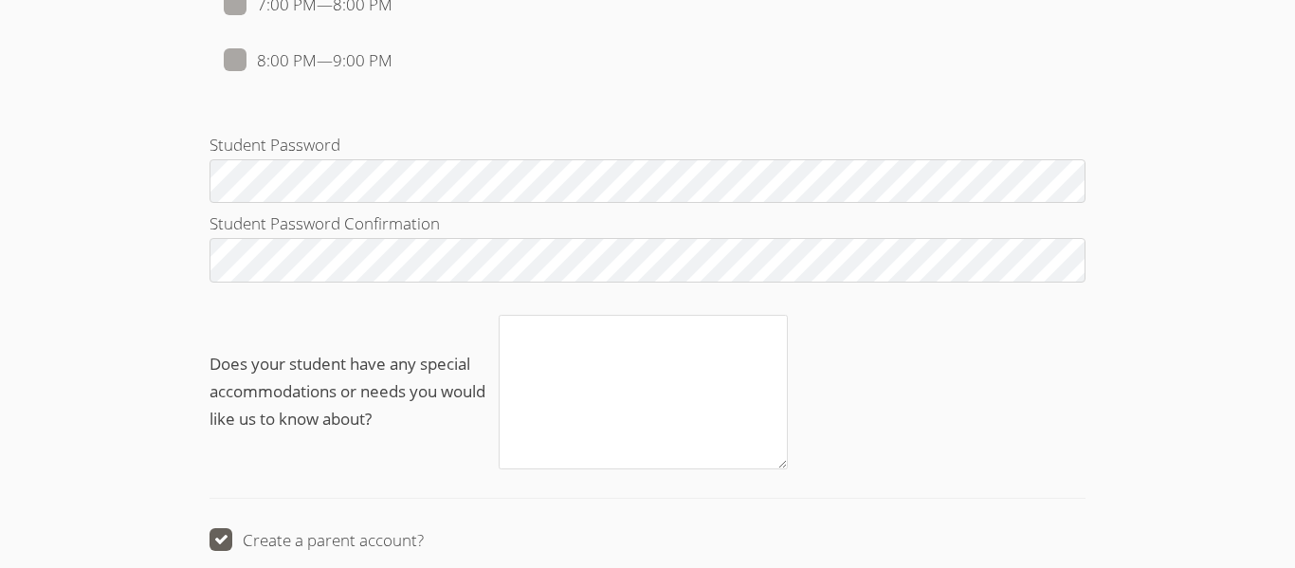
click at [901, 363] on label "Does your student have any special accommodations or needs you would like us to…" at bounding box center [647, 392] width 876 height 154
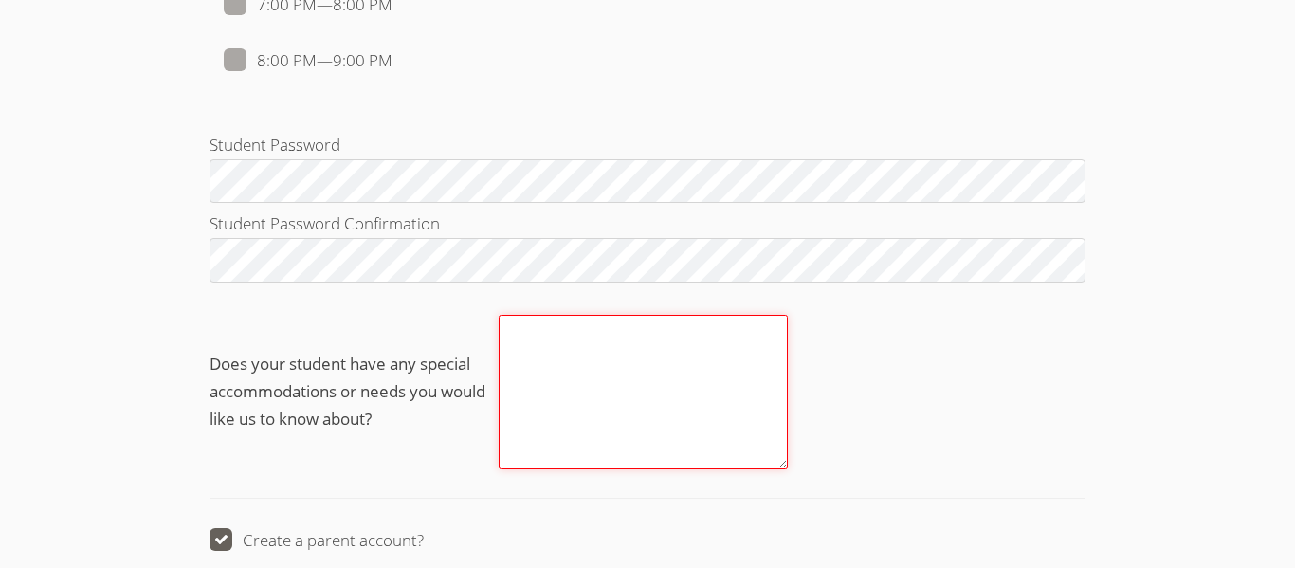
click at [788, 363] on textarea "Does your student have any special accommodations or needs you would like us to…" at bounding box center [643, 392] width 289 height 154
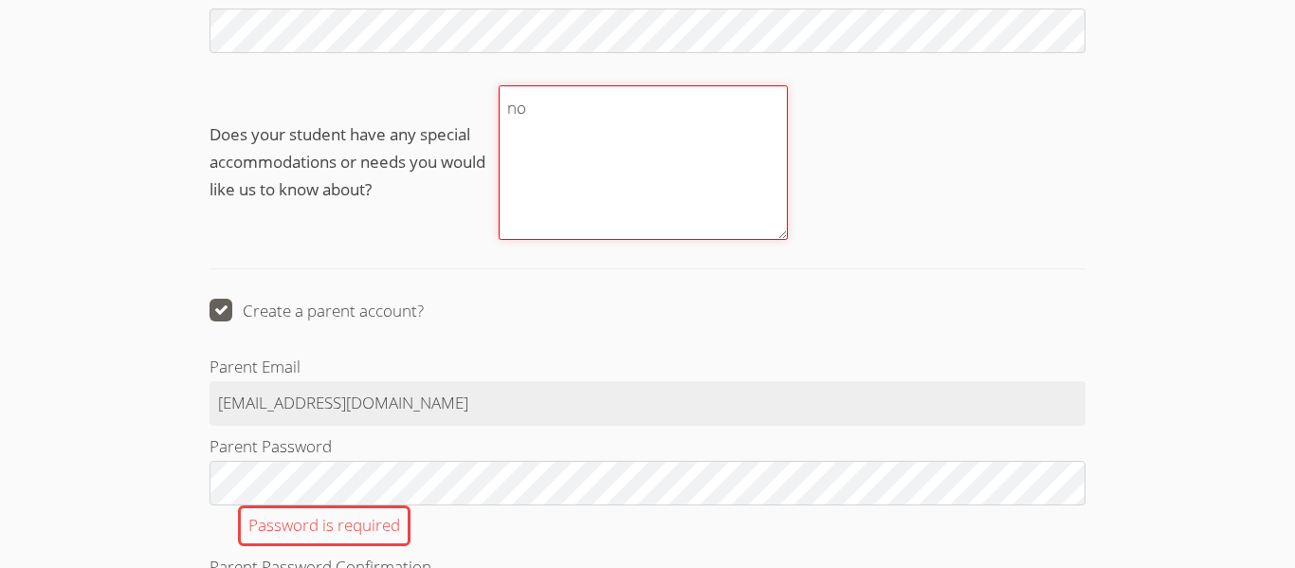
scroll to position [2561, 0]
type textarea "no"
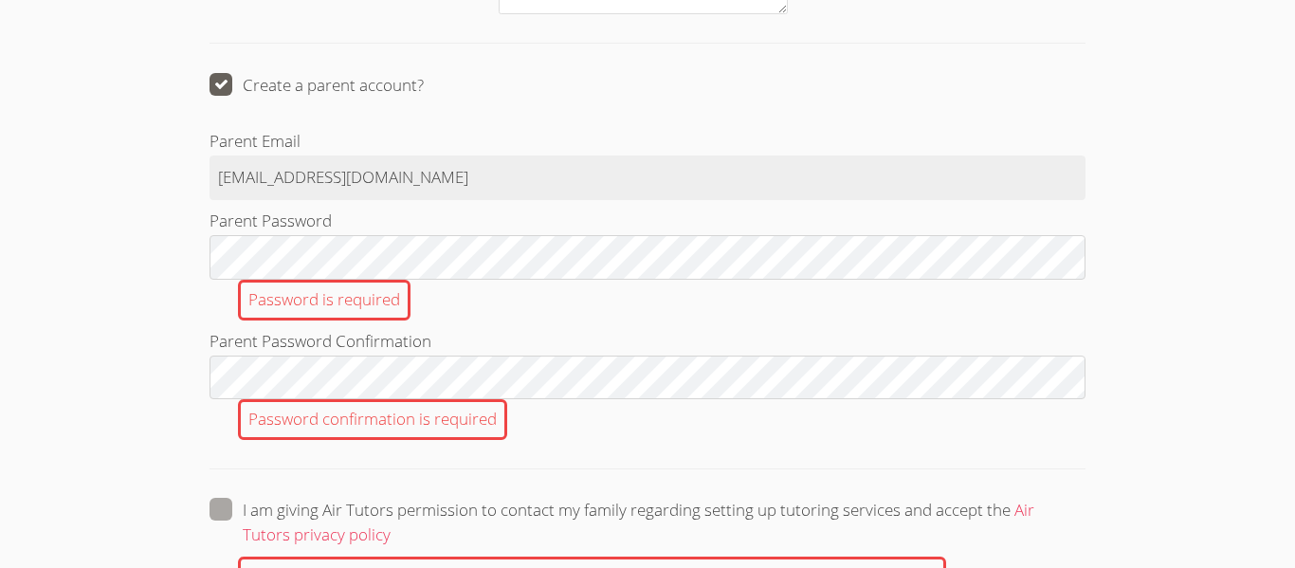
scroll to position [2818, 0]
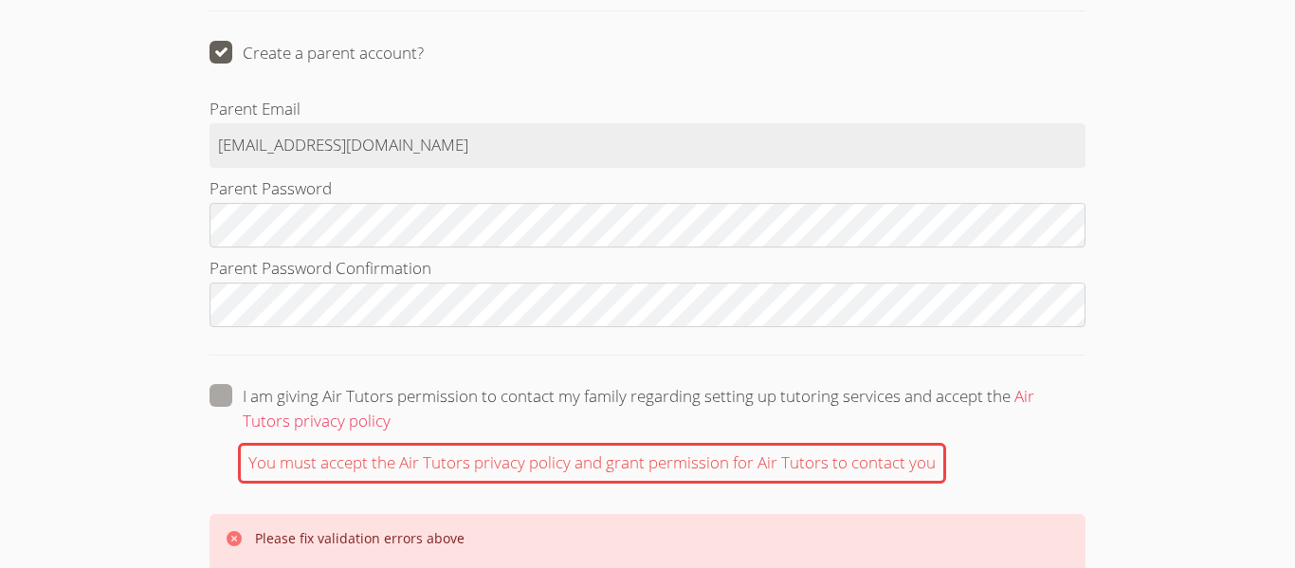
click at [390, 409] on span at bounding box center [390, 420] width 0 height 22
click at [390, 390] on input "I am giving Air Tutors permission to contact my family regarding setting up tut…" at bounding box center [398, 392] width 16 height 16
checkbox input "true"
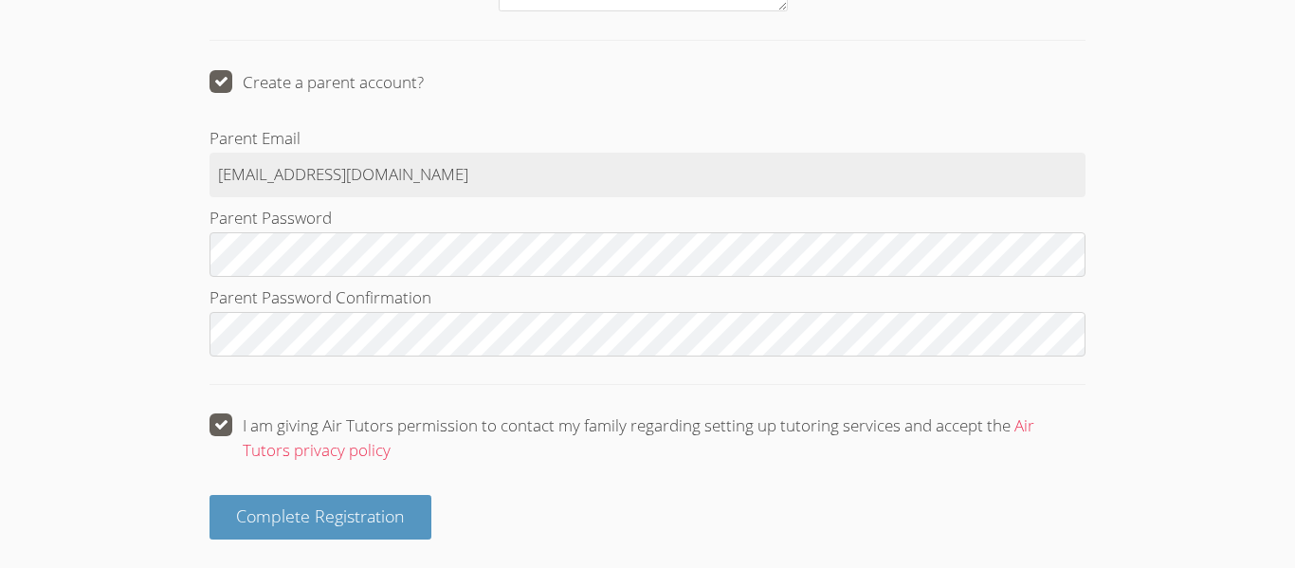
scroll to position [2788, 0]
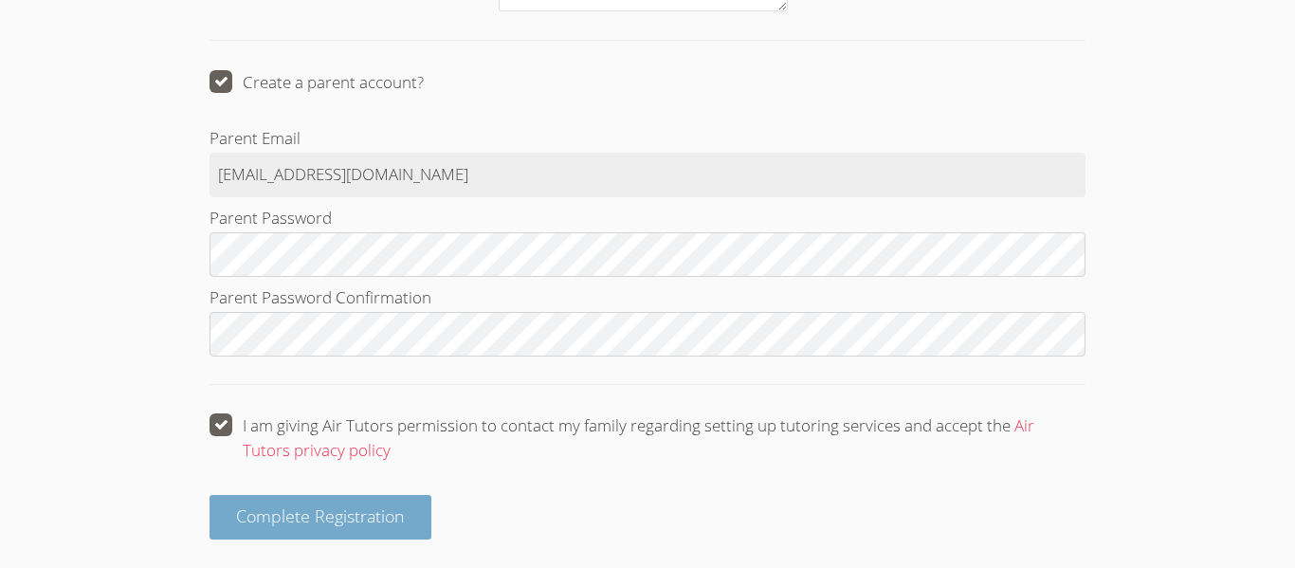
click at [389, 516] on span "Complete Registration" at bounding box center [320, 515] width 169 height 23
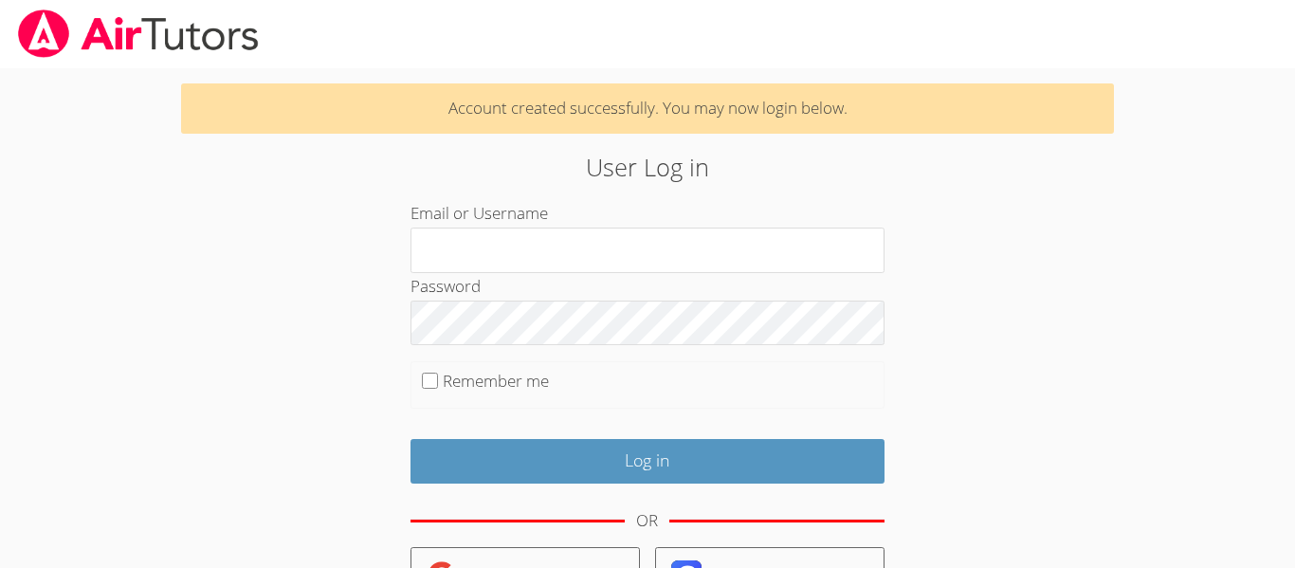
type input "[EMAIL_ADDRESS][DOMAIN_NAME]"
click at [436, 382] on input "Remember me" at bounding box center [430, 380] width 16 height 16
click at [429, 382] on input "Remember me" at bounding box center [430, 380] width 16 height 16
click at [425, 377] on input "Remember me" at bounding box center [430, 380] width 16 height 16
checkbox input "true"
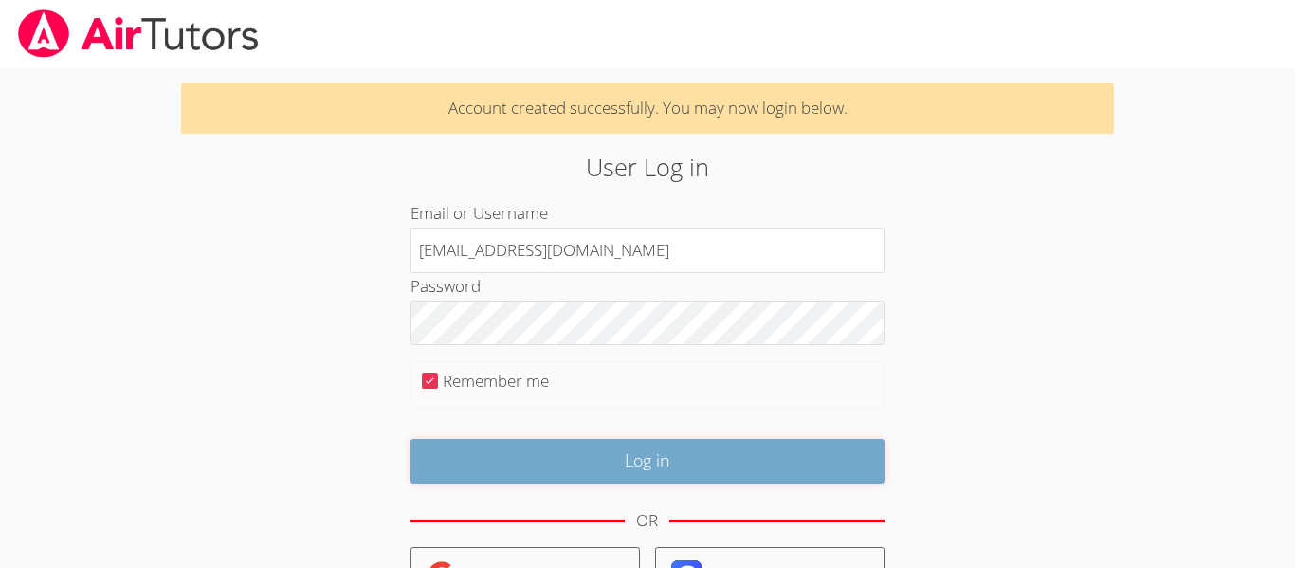
click at [579, 453] on input "Log in" at bounding box center [647, 461] width 474 height 45
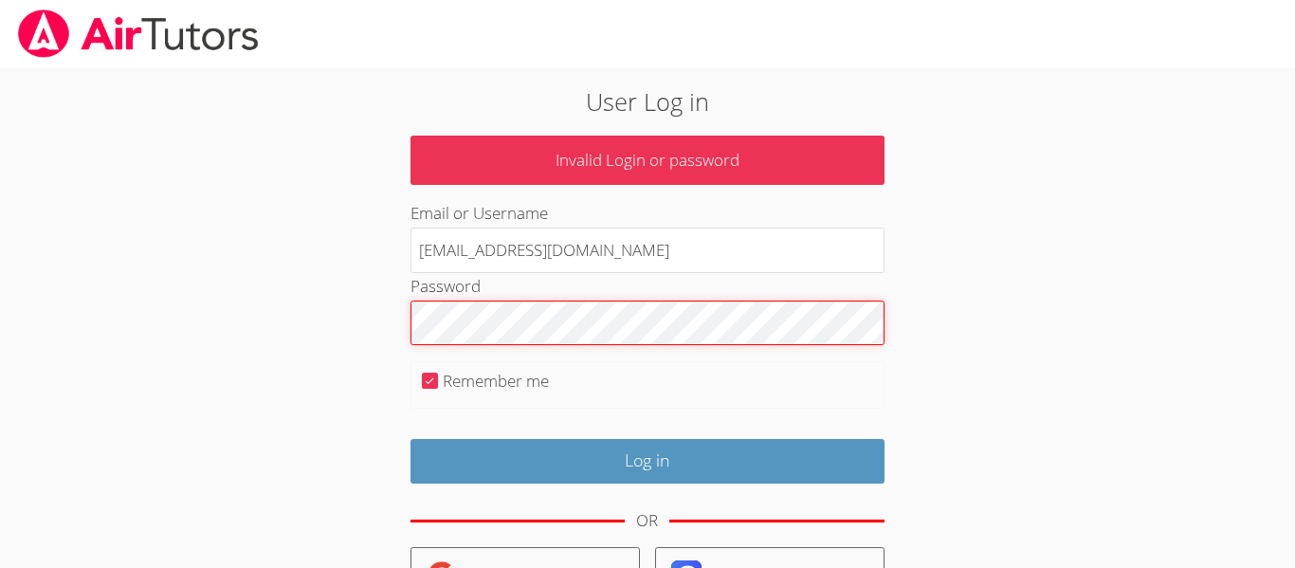
click at [272, 363] on div "User Log in Invalid Login or password Email or Username i.mangiagli620@cvuhsd.o…" at bounding box center [647, 435] width 971 height 734
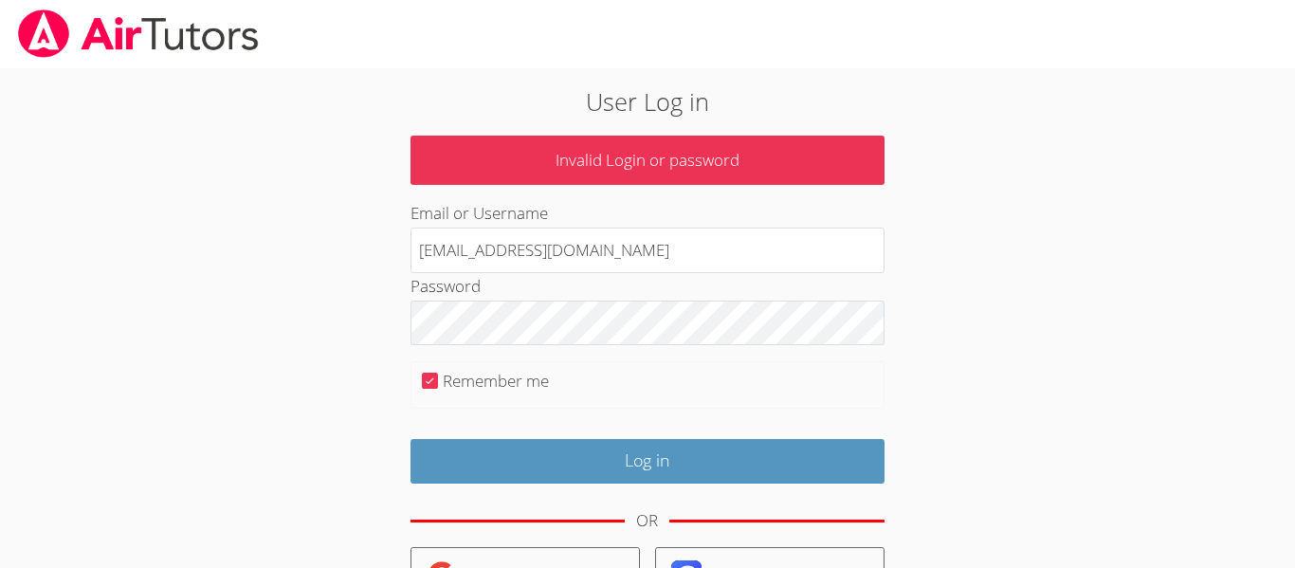
click at [733, 392] on fieldset "Remember me" at bounding box center [647, 384] width 474 height 47
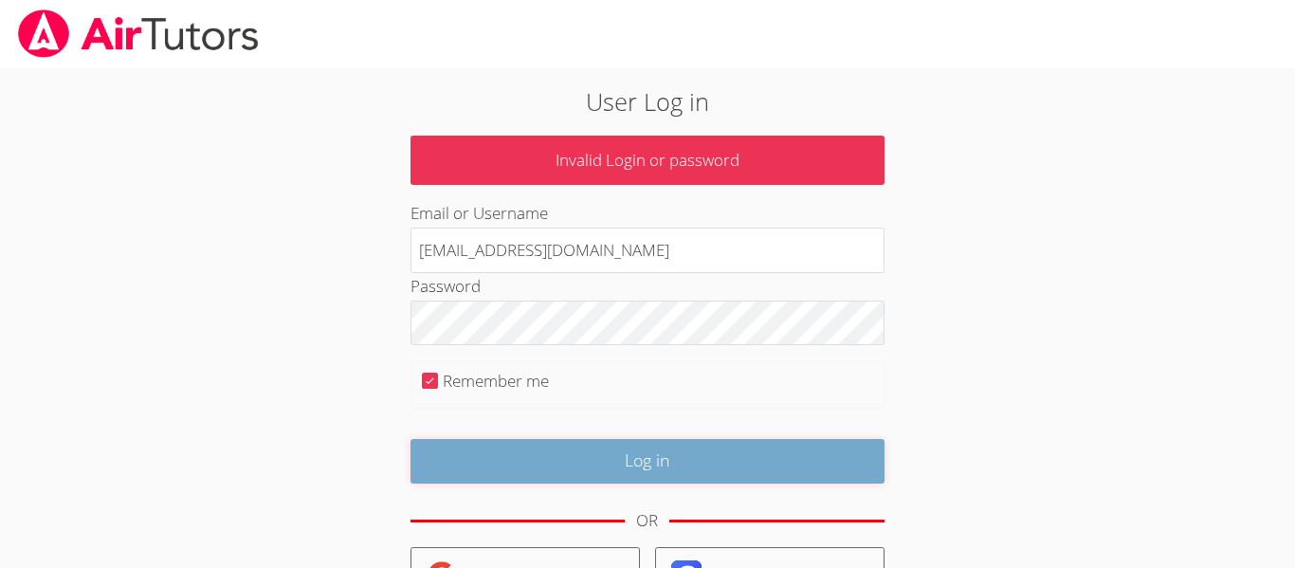
click at [725, 453] on input "Log in" at bounding box center [647, 461] width 474 height 45
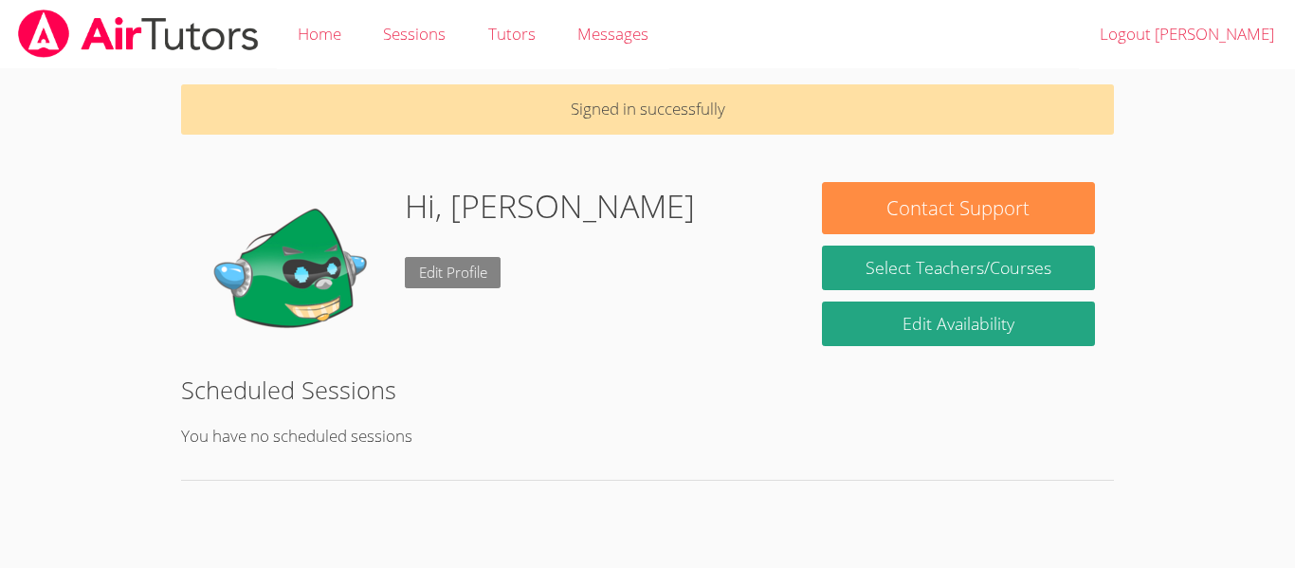
click at [471, 279] on link "Edit Profile" at bounding box center [453, 272] width 97 height 31
